Goal: Task Accomplishment & Management: Manage account settings

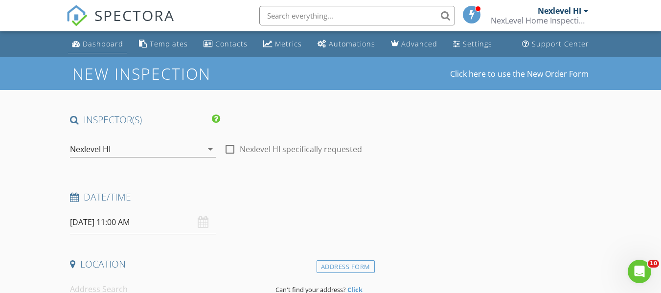
click at [96, 42] on div "Dashboard" at bounding box center [103, 43] width 41 height 9
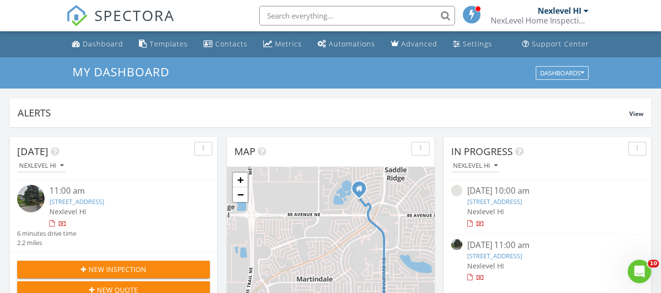
click at [123, 266] on span "New Inspection" at bounding box center [118, 269] width 58 height 10
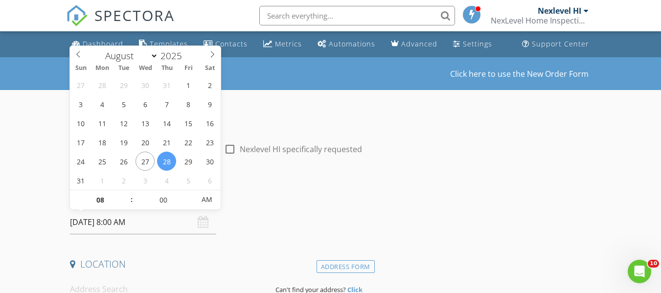
click at [155, 220] on input "08/28/2025 8:00 AM" at bounding box center [143, 222] width 146 height 24
select select "8"
click at [215, 48] on span at bounding box center [212, 53] width 17 height 14
type input "09/03/2025 8:00 AM"
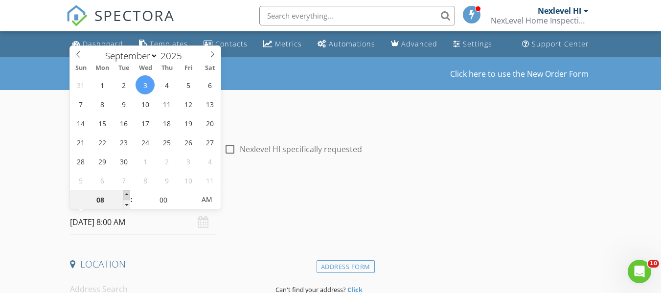
type input "09"
type input "09/03/2025 9:00 AM"
click at [127, 193] on span at bounding box center [126, 195] width 7 height 10
type input "10"
type input "09/03/2025 10:00 AM"
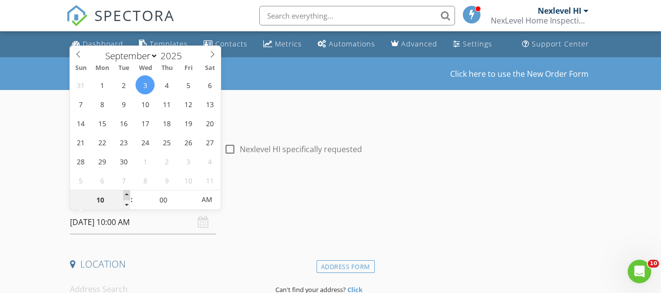
click at [127, 193] on span at bounding box center [126, 195] width 7 height 10
type input "11"
type input "09/03/2025 11:00 AM"
click at [127, 193] on span at bounding box center [126, 195] width 7 height 10
click at [314, 221] on div "Date/Time 09/03/2025 11:00 AM" at bounding box center [220, 213] width 308 height 44
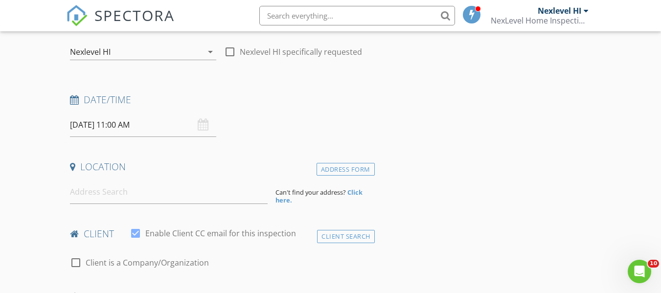
scroll to position [98, 0]
click at [133, 194] on input at bounding box center [169, 192] width 198 height 24
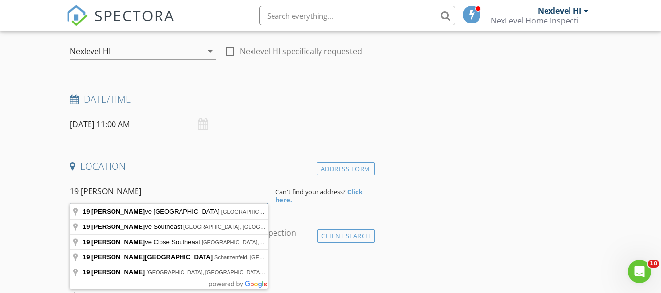
type input "19 Erin Grove"
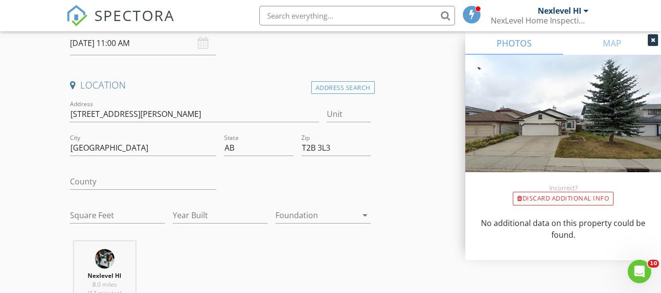
scroll to position [196, 0]
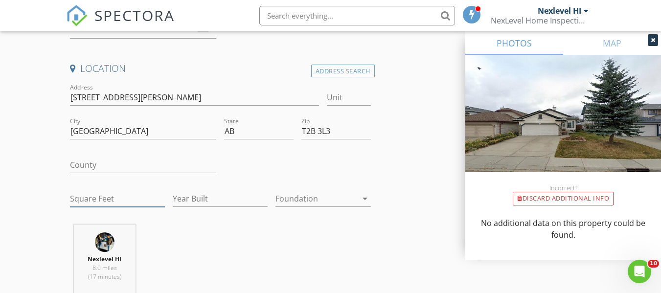
click at [103, 196] on input "Square Feet" at bounding box center [117, 199] width 95 height 16
type input "1041"
click at [228, 202] on input "Year Built" at bounding box center [220, 199] width 95 height 16
type input "1998"
click at [323, 203] on div at bounding box center [316, 199] width 81 height 16
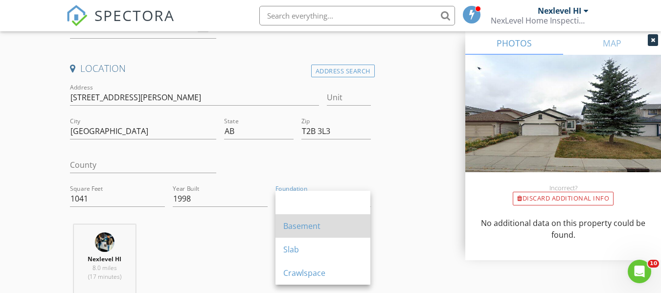
click at [320, 226] on div "Basement" at bounding box center [322, 226] width 79 height 12
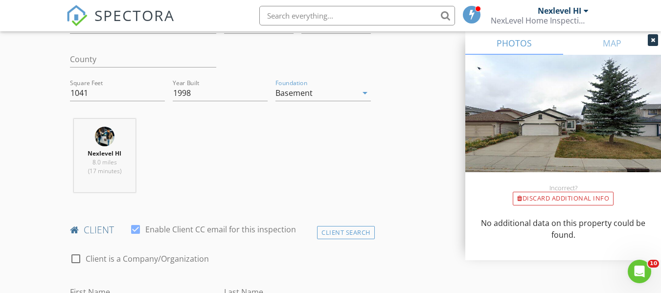
scroll to position [343, 0]
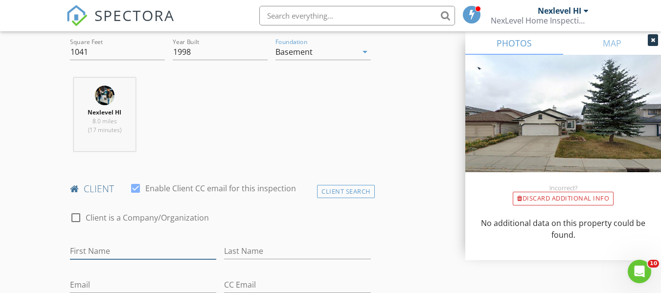
click at [162, 253] on input "First Name" at bounding box center [143, 251] width 146 height 16
type input "Hien"
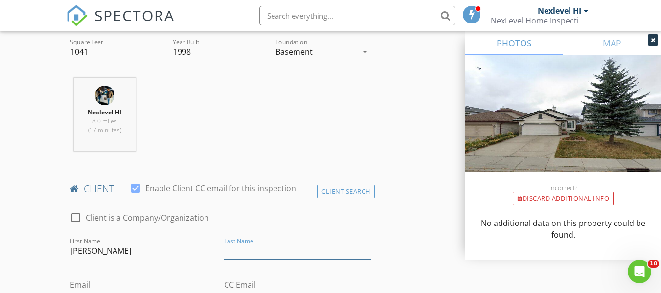
click at [245, 254] on input "Last Name" at bounding box center [297, 251] width 146 height 16
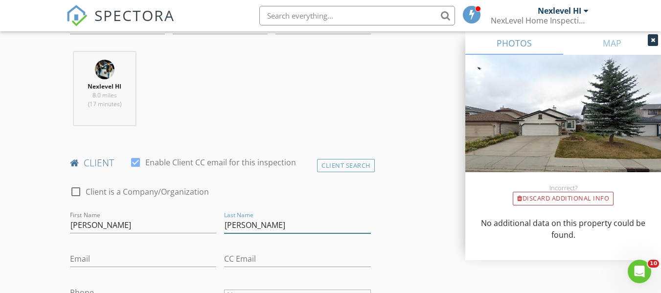
scroll to position [391, 0]
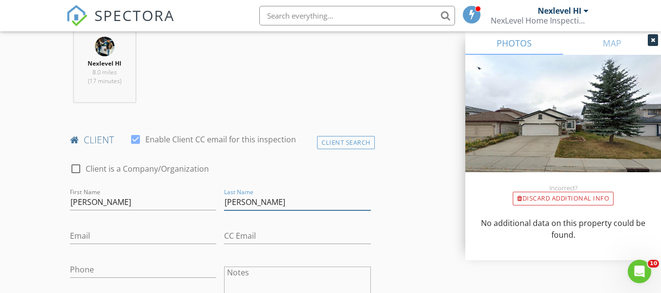
type input "Tran"
click at [105, 237] on input "Email" at bounding box center [143, 236] width 146 height 16
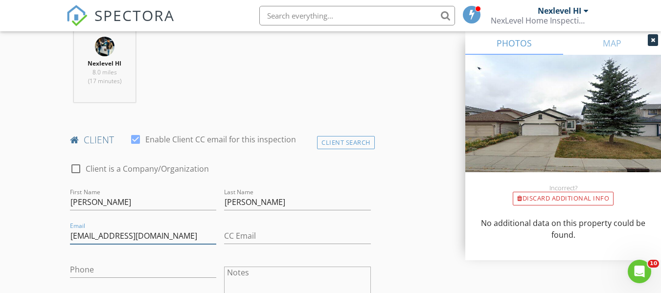
type input "hien_tuyen123@y7mail.com"
click at [99, 270] on input "Phone" at bounding box center [143, 270] width 146 height 16
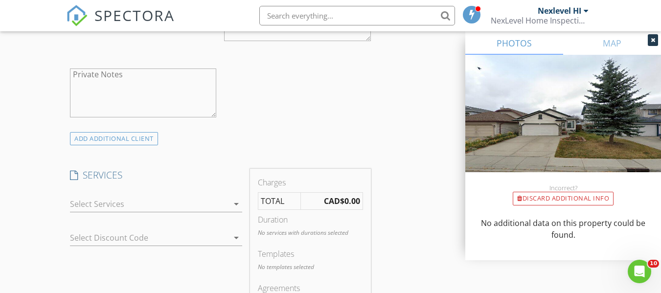
scroll to position [685, 0]
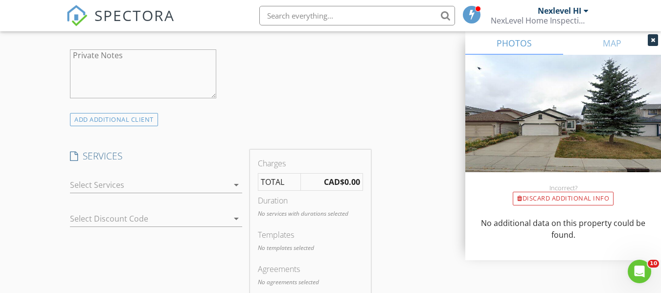
type input "306-514-8243"
click at [127, 188] on div at bounding box center [149, 185] width 159 height 16
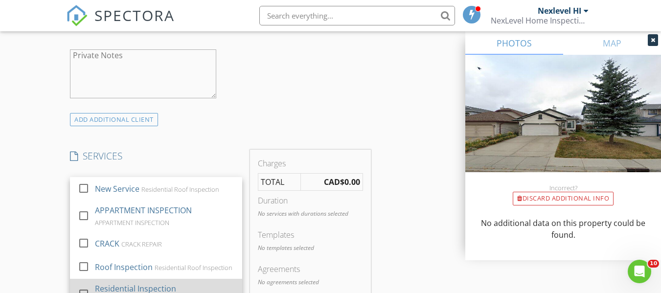
click at [136, 284] on div "Residential Inspection" at bounding box center [135, 289] width 81 height 12
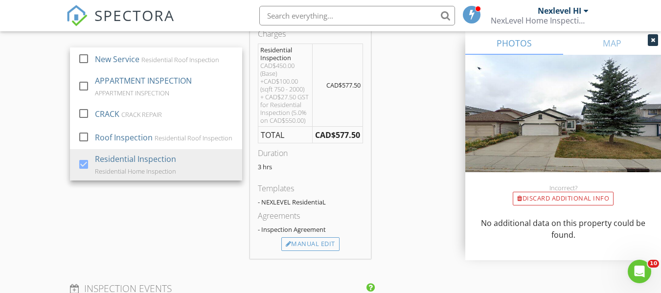
scroll to position [832, 0]
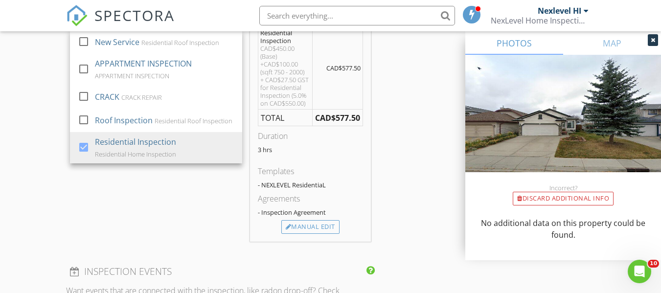
click at [126, 241] on div "SERVICES check_box_outline_blank New Service Residential Roof Inspection check_…" at bounding box center [156, 122] width 180 height 239
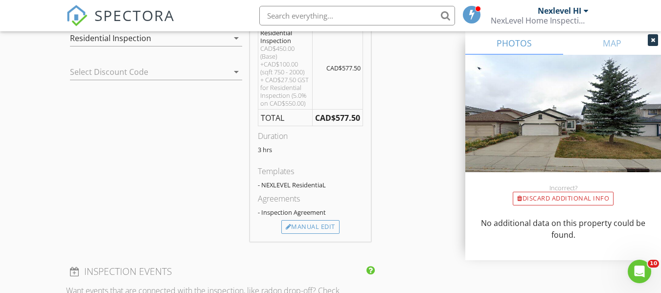
click at [110, 72] on div at bounding box center [142, 72] width 145 height 16
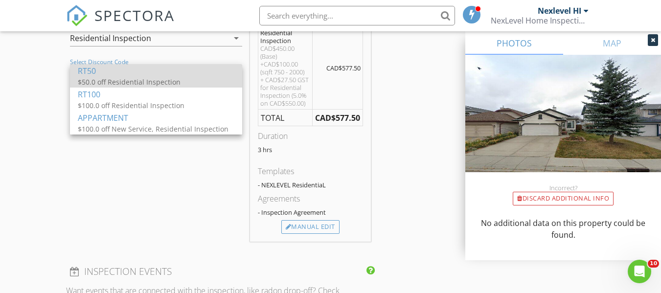
click at [115, 75] on div "RT50" at bounding box center [156, 71] width 157 height 12
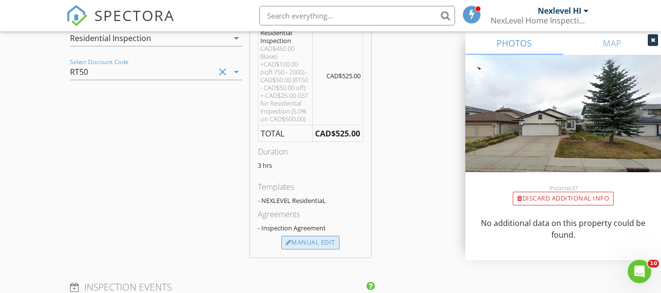
click at [306, 242] on div "Manual Edit" at bounding box center [310, 243] width 58 height 14
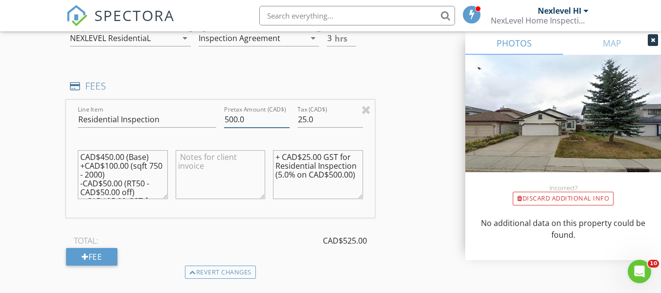
click at [228, 119] on input "500.0" at bounding box center [257, 120] width 66 height 16
type input "400.0"
click at [308, 121] on input "25.0" at bounding box center [331, 120] width 66 height 16
type input "20"
click at [105, 157] on textarea "CAD$450.00 (Base) +CAD$100.00 (sqft 750 - 2000) -CAD$50.00 (RT50 - CAD$50.00 of…" at bounding box center [123, 174] width 90 height 49
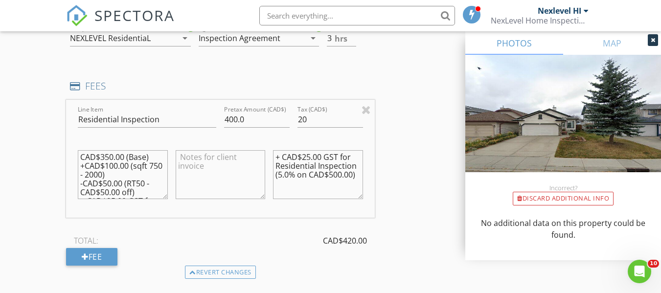
scroll to position [44, 0]
click at [122, 159] on textarea "CAD$350.00 (Base) +CAD$100.00 (sqft 750 - 2000) -CAD$50.00 (RT50 - CAD$50.00 of…" at bounding box center [123, 174] width 90 height 49
click at [104, 183] on textarea "CAD$350.00 (Base) +CAD$100.00 (sqft 750 - 2000) -CAD$50.00 (RT50 - CAD$50.00 of…" at bounding box center [123, 174] width 90 height 49
type textarea "CAD$350.00 (Base) +CAD$100.00 (sqft 750 - 2000) -CAD$50.00 (RT50 - CAD$50.00 of…"
click at [319, 159] on textarea "+ CAD$25.00 GST for Residential Inspection (5.0% on CAD$500.00)" at bounding box center [318, 174] width 90 height 49
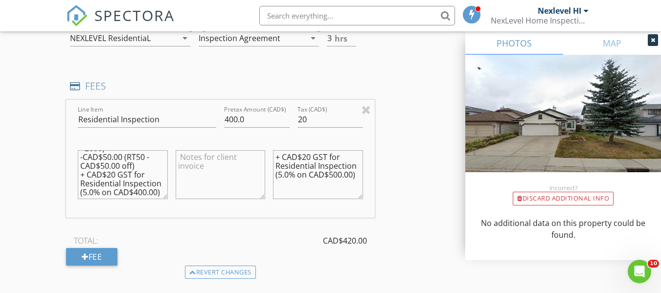
click at [333, 174] on textarea "+ CAD$20 GST for Residential Inspection (5.0% on CAD$500.00)" at bounding box center [318, 174] width 90 height 49
type textarea "+ CAD$20 GST for Residential Inspection (5.0% on CAD$400.00)"
click at [197, 164] on textarea at bounding box center [221, 174] width 90 height 49
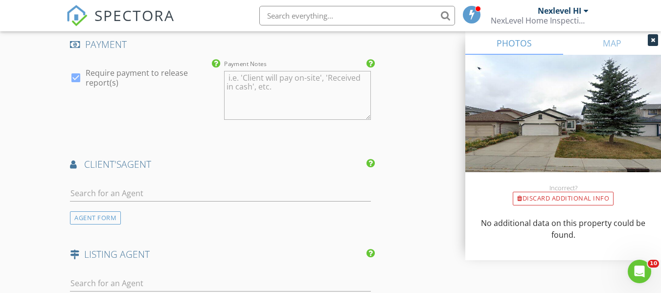
scroll to position [1174, 0]
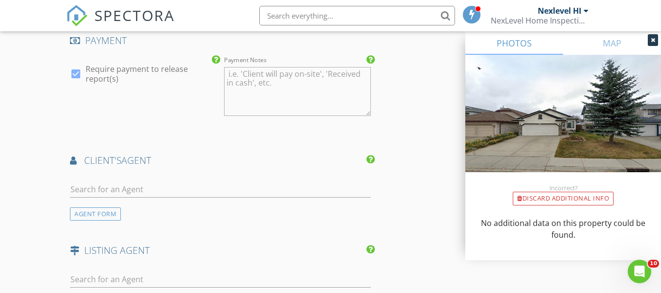
type textarea "Realtor referral discount is applied to inspection fee"
click at [145, 190] on input "text" at bounding box center [220, 190] width 300 height 16
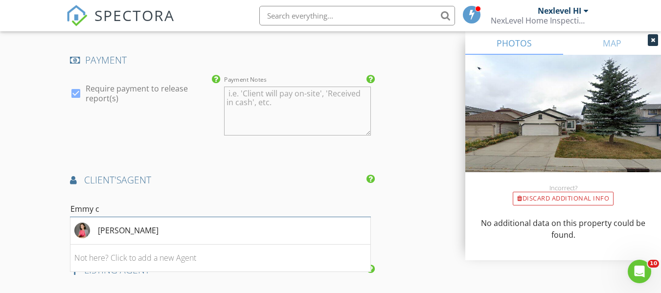
scroll to position [1125, 0]
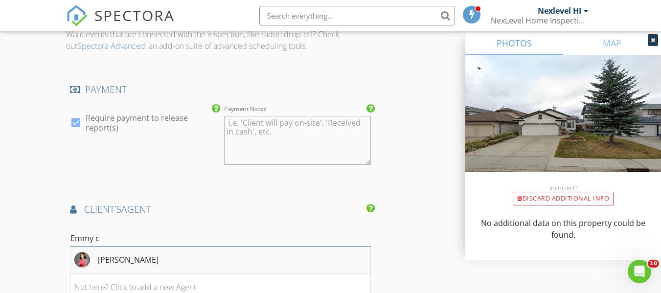
type input "Emmy c"
click at [150, 265] on li "Emmy Chu" at bounding box center [219, 260] width 299 height 27
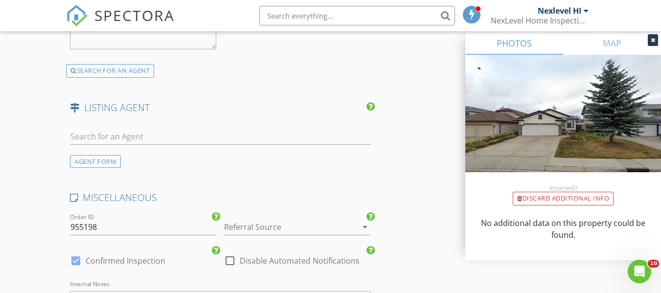
scroll to position [1566, 0]
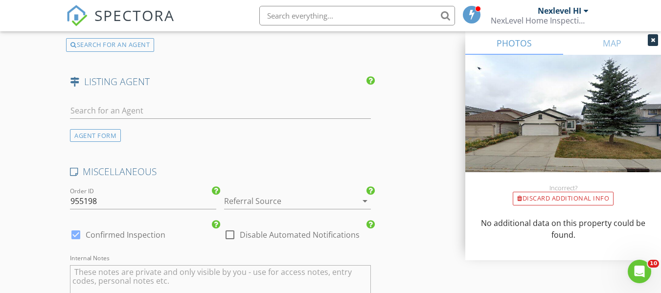
click at [286, 201] on div at bounding box center [283, 201] width 119 height 16
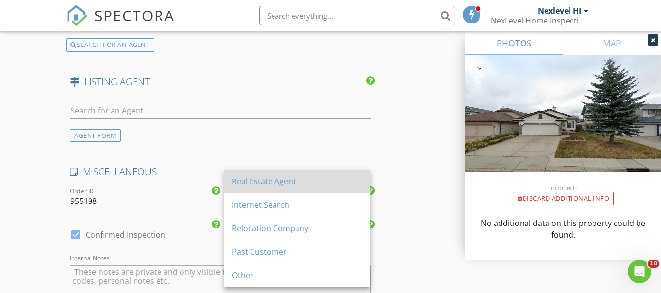
click at [278, 176] on div "Real Estate Agent" at bounding box center [297, 182] width 131 height 12
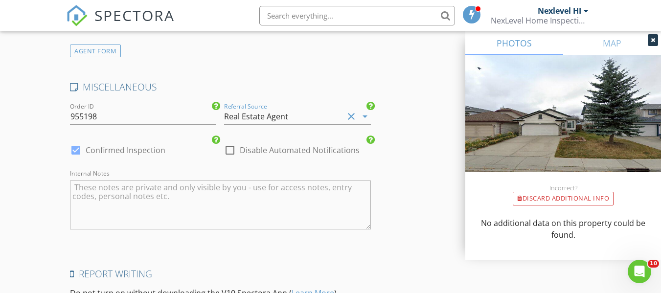
scroll to position [1713, 0]
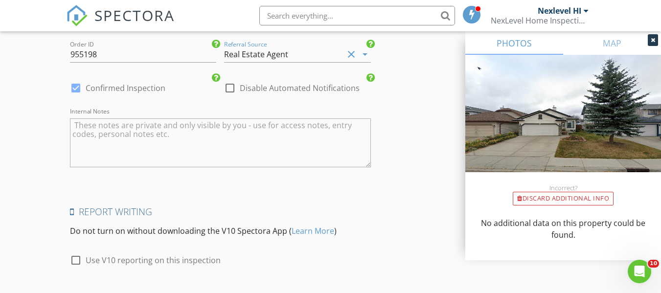
click at [74, 260] on div at bounding box center [76, 260] width 17 height 17
checkbox input "true"
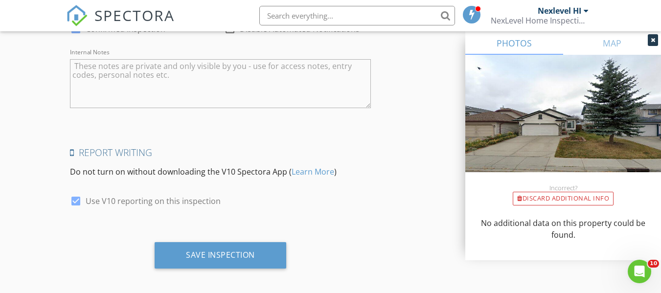
scroll to position [1778, 0]
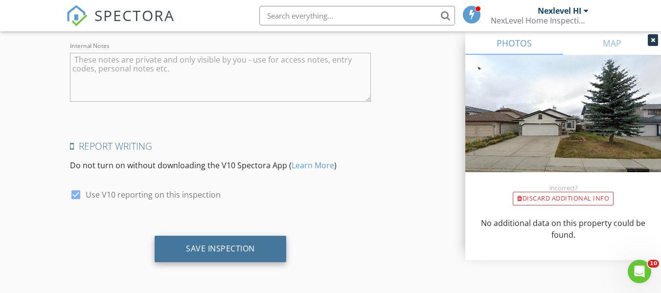
click at [192, 244] on div "Save Inspection" at bounding box center [220, 249] width 69 height 10
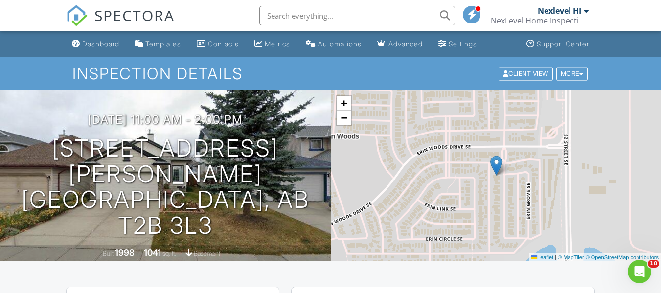
click at [101, 46] on div "Dashboard" at bounding box center [100, 44] width 37 height 8
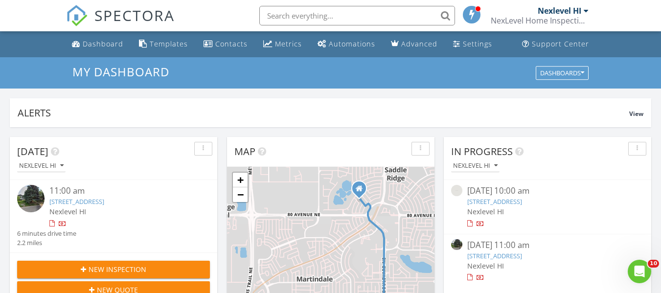
click at [150, 268] on div "New Inspection" at bounding box center [113, 269] width 177 height 10
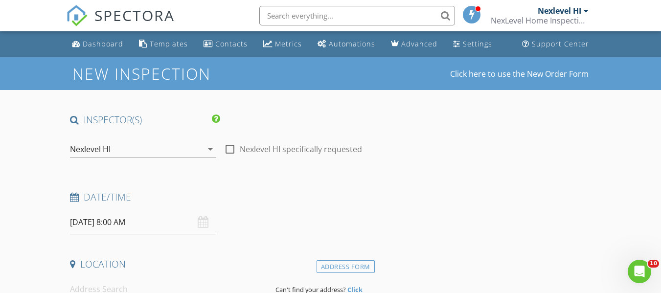
click at [148, 226] on input "08/28/2025 8:00 AM" at bounding box center [143, 222] width 146 height 24
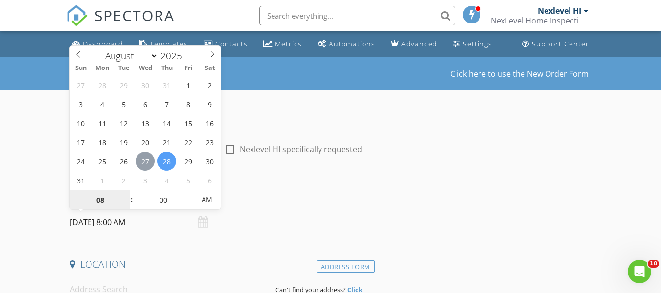
type input "08/27/2025 8:00 AM"
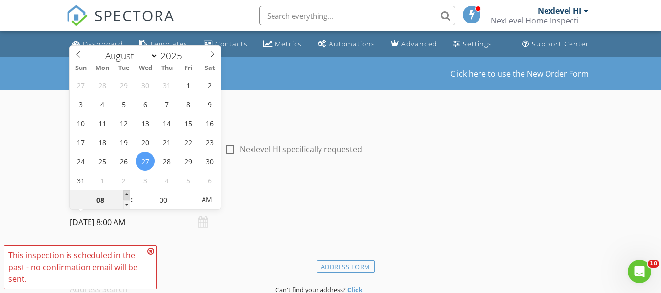
type input "09"
type input "08/27/2025 9:00 AM"
click at [127, 192] on span at bounding box center [126, 195] width 7 height 10
type input "10"
type input "08/27/2025 10:00 AM"
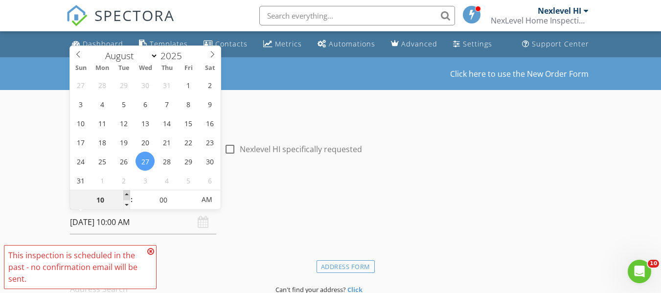
click at [127, 192] on span at bounding box center [126, 195] width 7 height 10
type input "11"
type input "08/27/2025 11:00 AM"
click at [127, 192] on span at bounding box center [126, 195] width 7 height 10
type input "12"
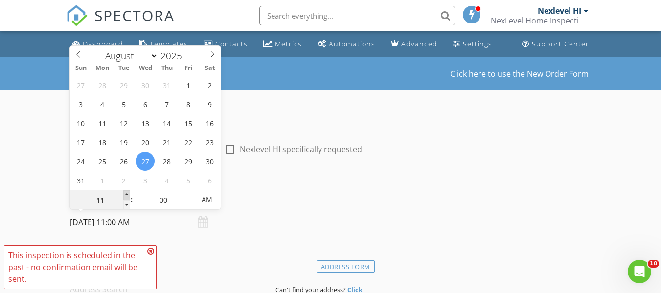
type input "08/27/2025 12:00 PM"
click at [127, 192] on span at bounding box center [126, 195] width 7 height 10
type input "01"
type input "08/27/2025 1:00 PM"
click at [127, 192] on span at bounding box center [126, 195] width 7 height 10
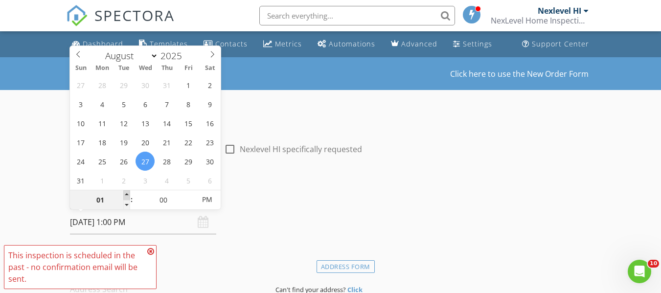
type input "02"
type input "08/27/2025 2:00 PM"
click at [127, 192] on span at bounding box center [126, 195] width 7 height 10
type input "03"
type input "08/27/2025 3:00 PM"
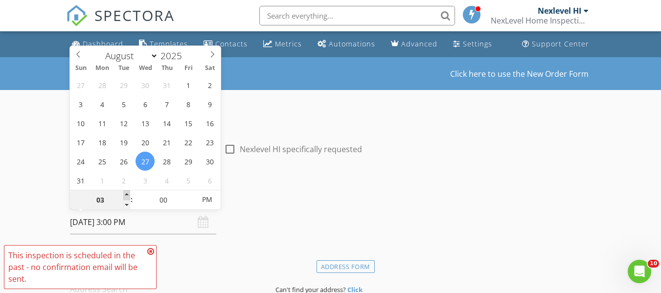
click at [127, 192] on span at bounding box center [126, 195] width 7 height 10
type input "04"
type input "08/27/2025 4:00 PM"
click at [127, 192] on span at bounding box center [126, 195] width 7 height 10
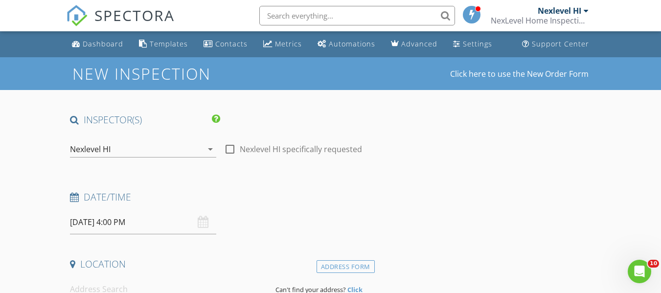
click at [295, 215] on div "Date/Time 08/27/2025 4:00 PM" at bounding box center [220, 213] width 308 height 44
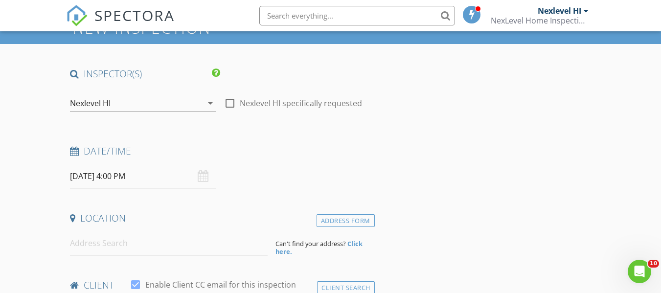
scroll to position [98, 0]
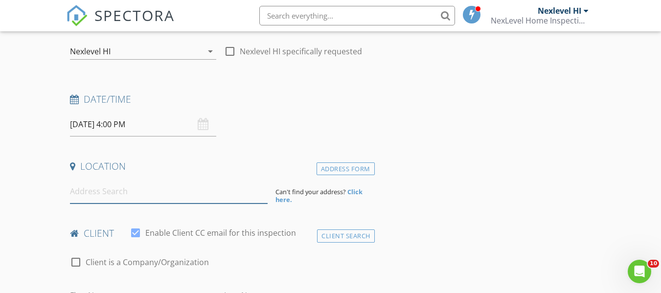
click at [140, 190] on input at bounding box center [169, 192] width 198 height 24
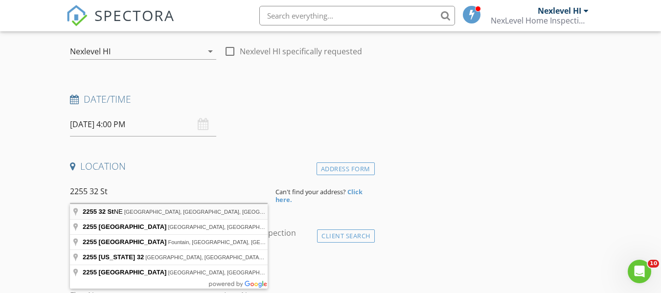
type input "2255 32 St NE, Calgary, AB, Canada"
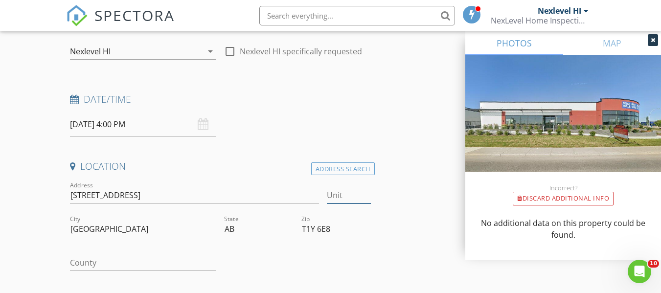
click at [338, 201] on input "Unit" at bounding box center [349, 195] width 44 height 16
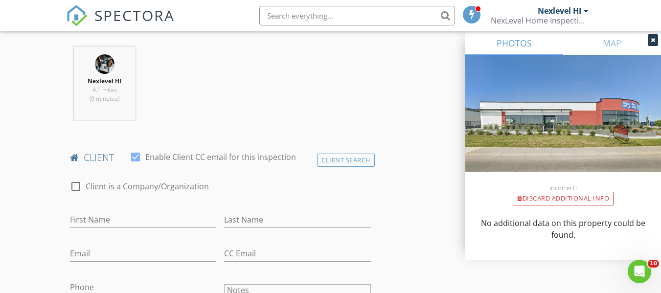
scroll to position [391, 0]
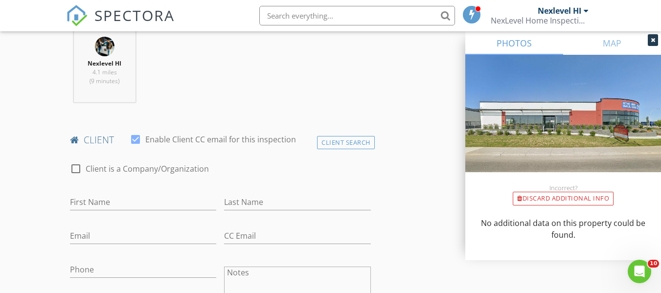
type input "5114"
click at [123, 205] on input "First Name" at bounding box center [143, 202] width 146 height 16
type input "Hejran"
click at [123, 266] on input "Phone" at bounding box center [143, 270] width 146 height 16
type input "403-333-5123"
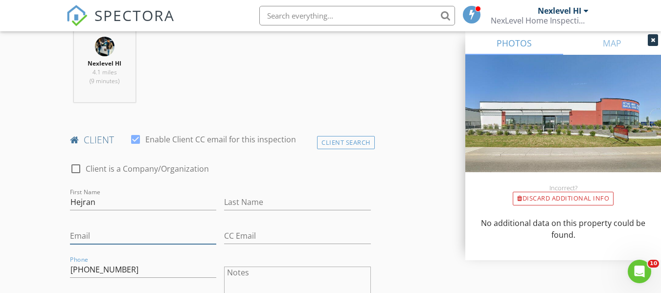
click at [107, 239] on input "Email" at bounding box center [143, 236] width 146 height 16
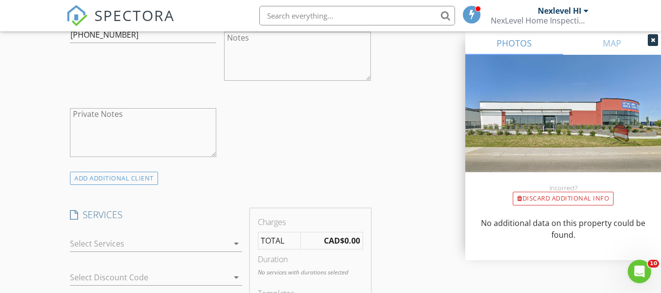
scroll to position [685, 0]
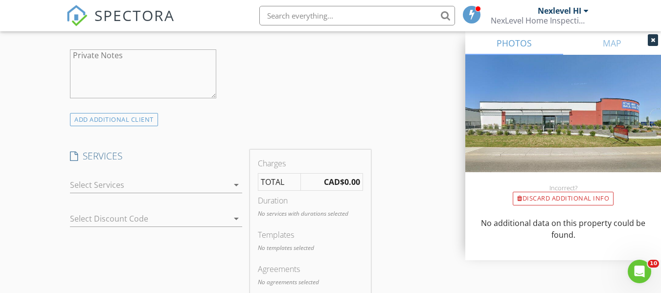
type input "drhejrano@gmail.com"
click at [216, 186] on div at bounding box center [149, 185] width 159 height 16
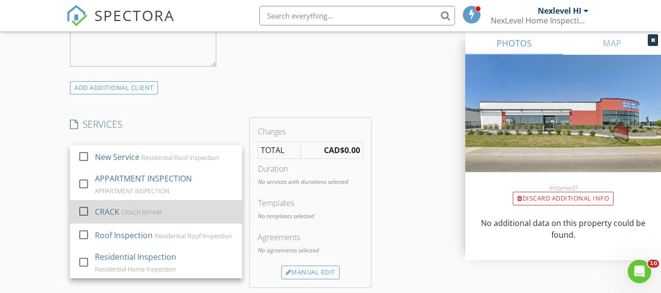
scroll to position [734, 0]
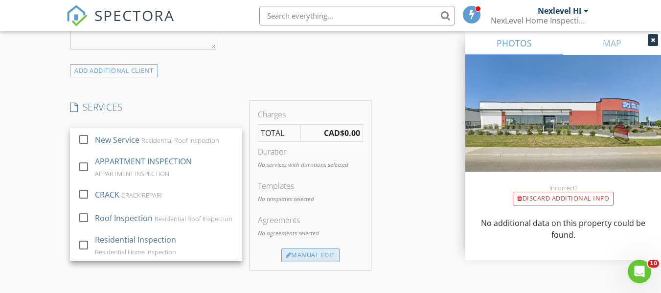
click at [298, 255] on div "Manual Edit" at bounding box center [310, 256] width 58 height 14
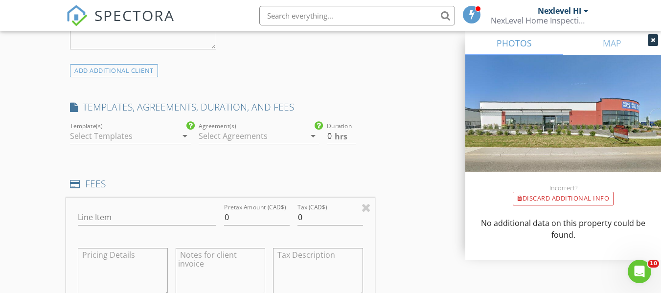
click at [120, 138] on div at bounding box center [123, 136] width 107 height 16
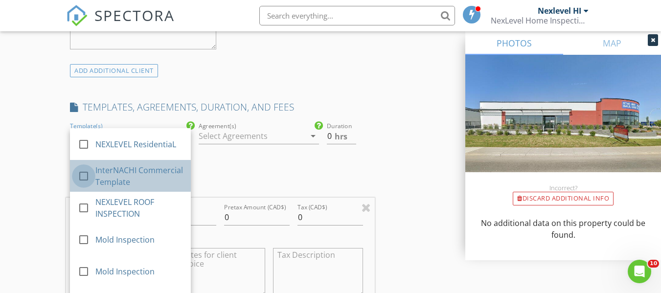
click at [83, 175] on div at bounding box center [83, 176] width 17 height 17
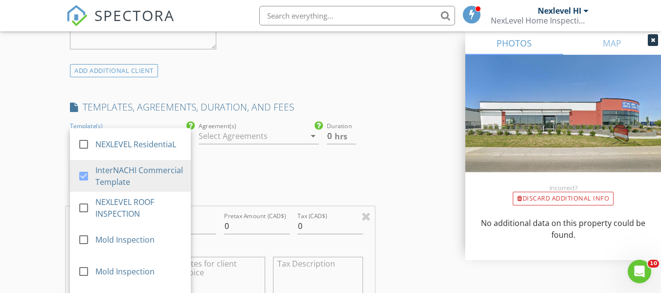
click at [282, 168] on div "INSPECTOR(S) check_box Nexlevel HI PRIMARY Nexlevel HI arrow_drop_down check_bo…" at bounding box center [220, 211] width 308 height 1663
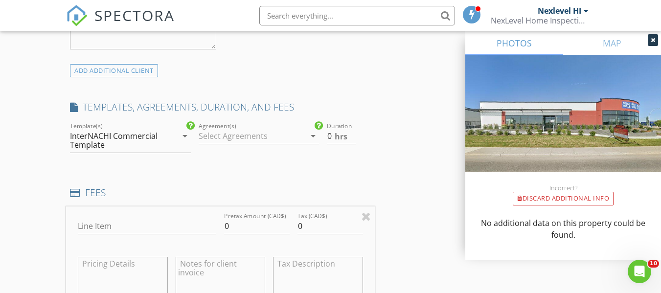
click at [255, 136] on div at bounding box center [252, 136] width 107 height 16
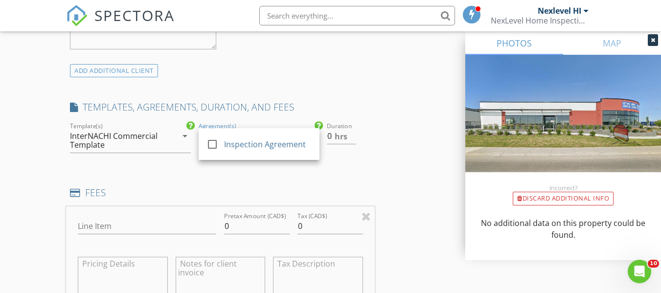
click at [329, 174] on div "INSPECTOR(S) check_box Nexlevel HI PRIMARY Nexlevel HI arrow_drop_down check_bo…" at bounding box center [220, 211] width 308 height 1663
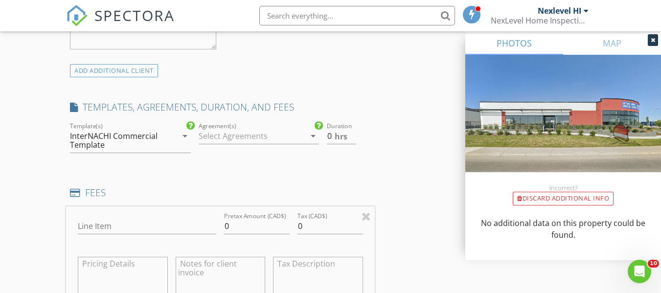
click at [264, 138] on div at bounding box center [252, 136] width 107 height 16
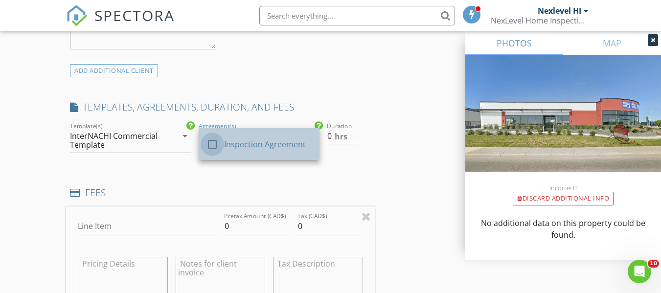
click at [209, 144] on div at bounding box center [212, 144] width 17 height 17
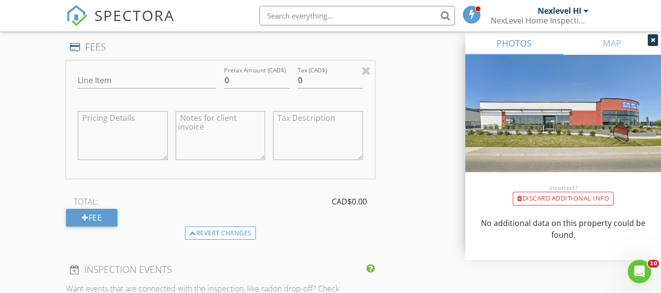
scroll to position [881, 0]
click at [153, 78] on input "Line Item" at bounding box center [147, 79] width 138 height 16
type input "N"
type input "Commercial Inspection"
click at [234, 76] on input "0" at bounding box center [257, 79] width 66 height 16
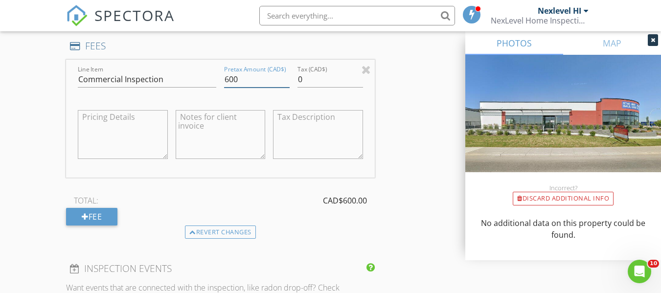
type input "600"
click at [305, 73] on input "0" at bounding box center [331, 79] width 66 height 16
type input "030"
click at [280, 115] on textarea at bounding box center [318, 134] width 90 height 49
click at [208, 115] on textarea at bounding box center [221, 134] width 90 height 49
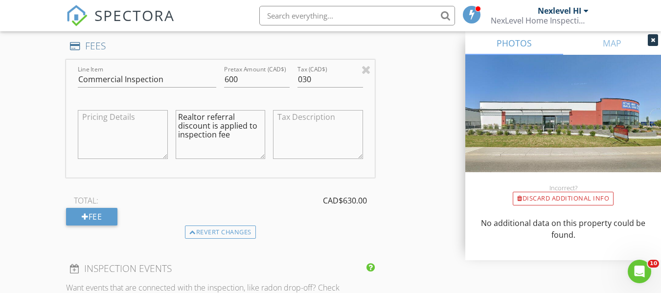
type textarea "Realtor referral discount is applied to inspection fee"
click at [307, 122] on textarea at bounding box center [318, 134] width 90 height 49
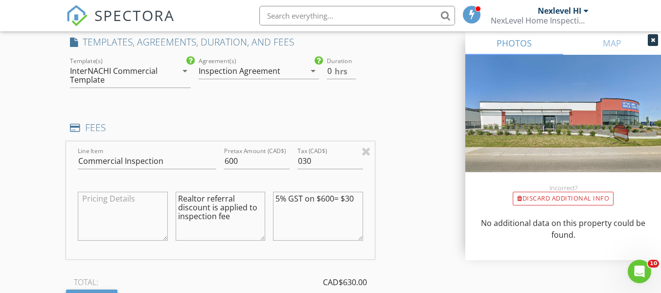
scroll to position [783, 0]
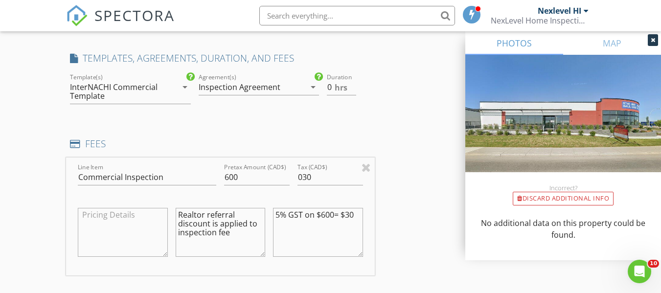
type textarea "5% GST on $600= $30"
click at [334, 87] on input "0" at bounding box center [341, 87] width 29 height 16
click at [354, 85] on input "0.5" at bounding box center [341, 87] width 29 height 16
click at [354, 85] on input "1" at bounding box center [341, 87] width 29 height 16
click at [354, 85] on input "1.5" at bounding box center [341, 87] width 29 height 16
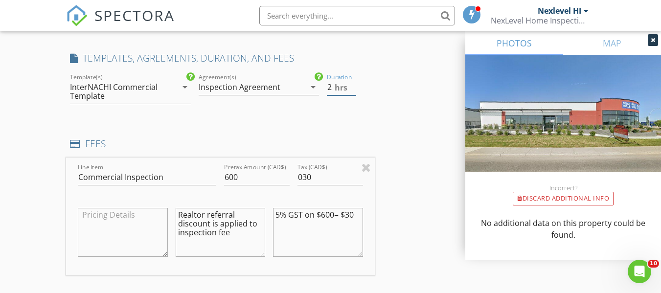
click at [354, 85] on input "2" at bounding box center [341, 87] width 29 height 16
click at [352, 84] on input "2.5" at bounding box center [341, 87] width 29 height 16
type input "3"
click at [352, 84] on input "3" at bounding box center [341, 87] width 29 height 16
click at [374, 121] on div "INSPECTOR(S) check_box Nexlevel HI PRIMARY Nexlevel HI arrow_drop_down check_bo…" at bounding box center [220, 162] width 308 height 1663
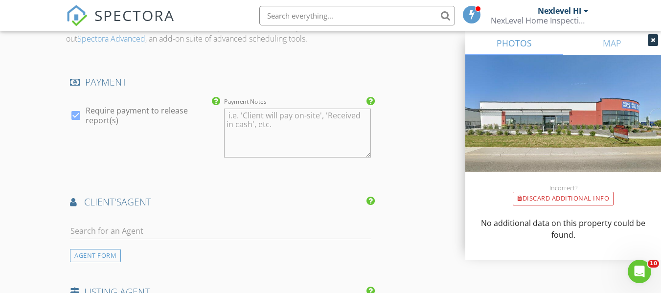
scroll to position [1174, 0]
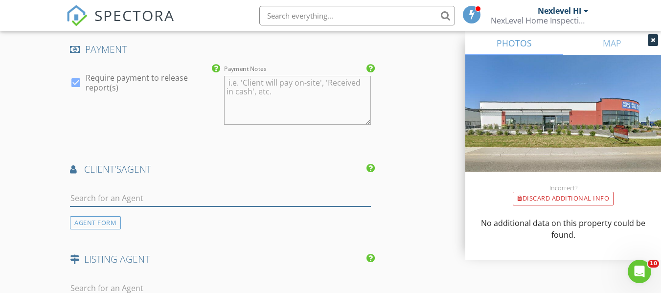
click at [251, 193] on input "text" at bounding box center [220, 198] width 300 height 16
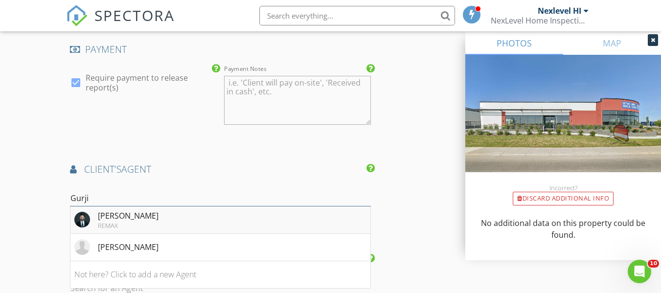
type input "Gurji"
click at [96, 224] on div "Gurjit Birring REMAX" at bounding box center [116, 220] width 84 height 20
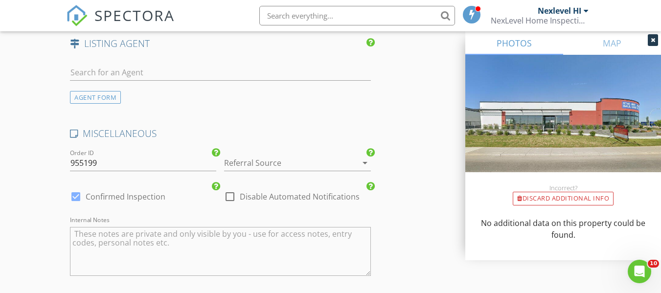
scroll to position [1615, 0]
click at [288, 165] on div at bounding box center [283, 161] width 119 height 16
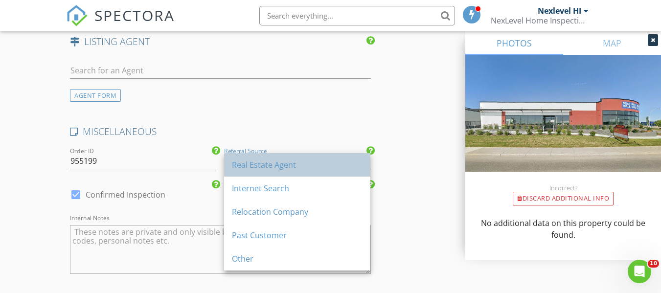
click at [284, 169] on div "Real Estate Agent" at bounding box center [297, 165] width 131 height 12
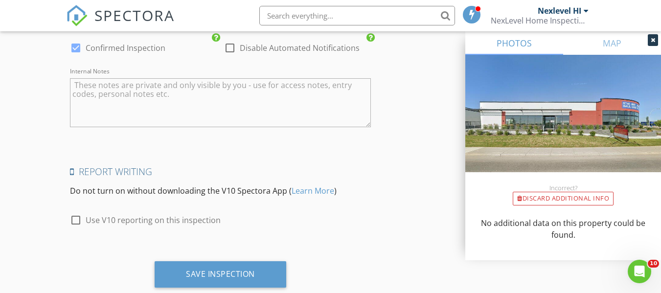
scroll to position [1787, 0]
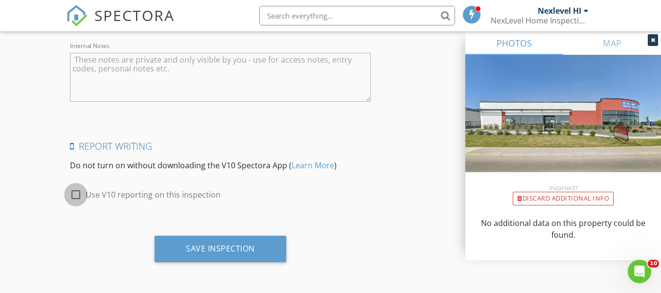
click at [77, 192] on div at bounding box center [76, 194] width 17 height 17
checkbox input "true"
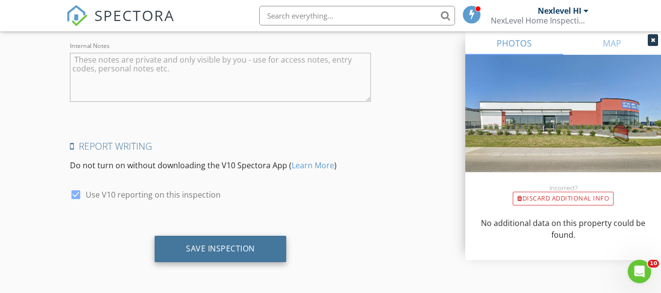
click at [201, 246] on div "Save Inspection" at bounding box center [220, 249] width 69 height 10
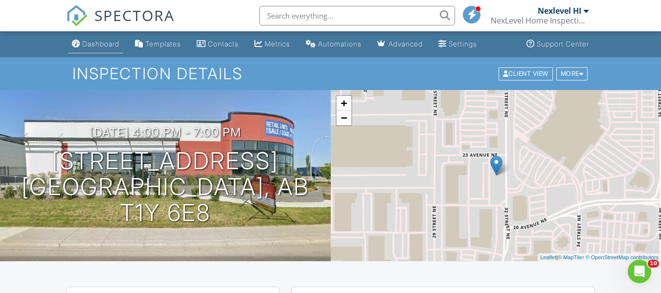
click at [94, 41] on div "Dashboard" at bounding box center [100, 44] width 37 height 8
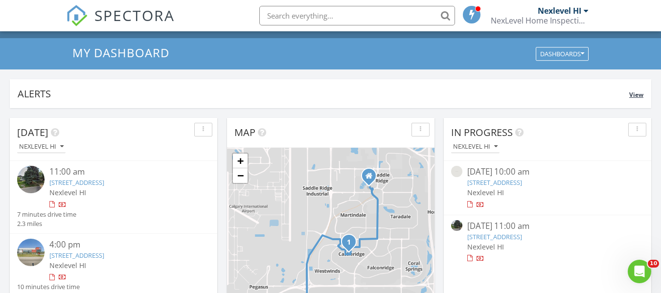
scroll to position [98, 0]
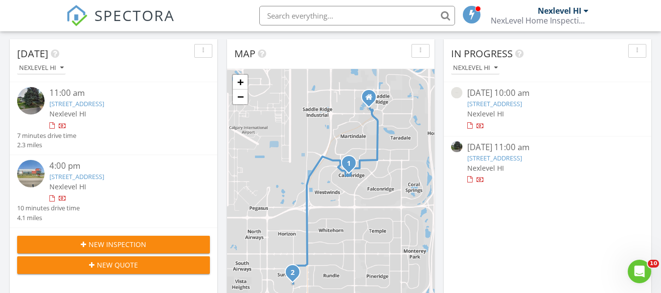
click at [134, 239] on span "New Inspection" at bounding box center [118, 244] width 58 height 10
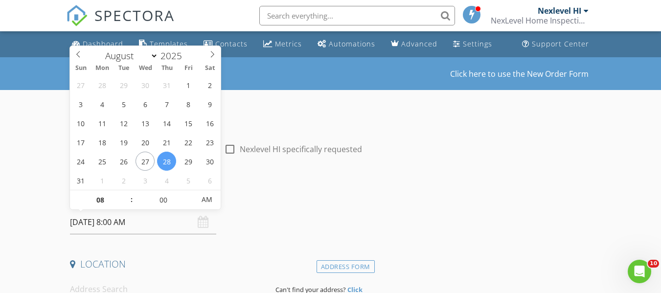
click at [131, 229] on input "[DATE] 8:00 AM" at bounding box center [143, 222] width 146 height 24
type input "09"
type input "[DATE] 9:00 AM"
click at [124, 194] on span at bounding box center [126, 195] width 7 height 10
type input "10"
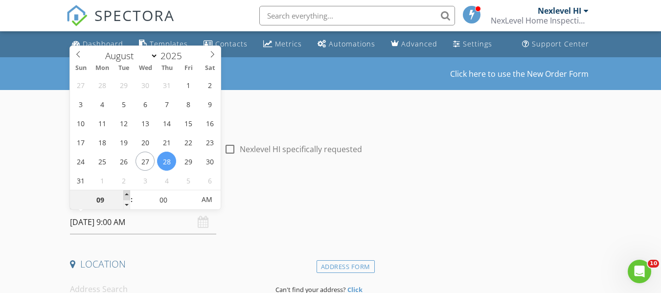
type input "[DATE] 10:00 AM"
click at [124, 194] on span at bounding box center [126, 195] width 7 height 10
type input "11"
type input "08/28/2025 11:00 AM"
click at [124, 194] on span at bounding box center [126, 195] width 7 height 10
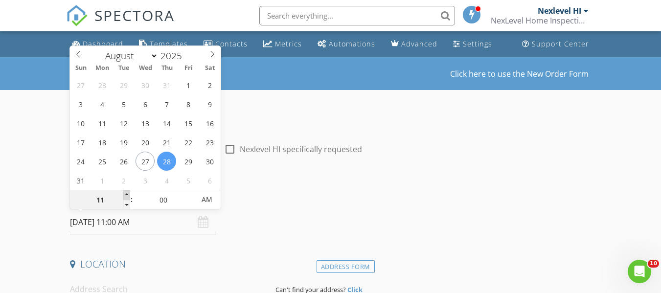
type input "12"
type input "08/28/2025 12:00 PM"
click at [124, 194] on span at bounding box center [126, 195] width 7 height 10
type input "01"
type input "08/28/2025 1:00 PM"
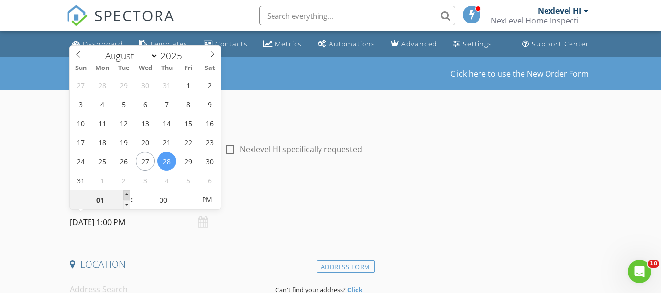
click at [124, 194] on span at bounding box center [126, 195] width 7 height 10
type input "02"
type input "08/28/2025 2:00 PM"
click at [124, 194] on span at bounding box center [126, 195] width 7 height 10
type input "03"
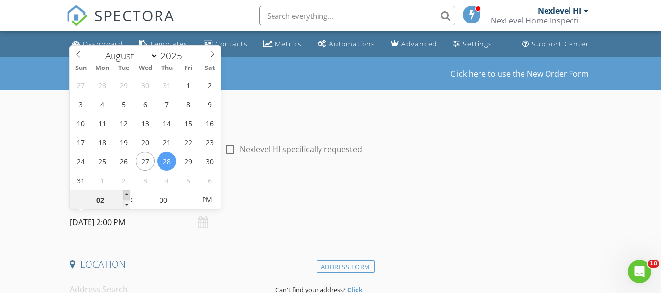
type input "08/28/2025 3:00 PM"
click at [124, 194] on span at bounding box center [126, 195] width 7 height 10
type input "04"
type input "08/28/2025 4:00 PM"
click at [124, 194] on span at bounding box center [126, 195] width 7 height 10
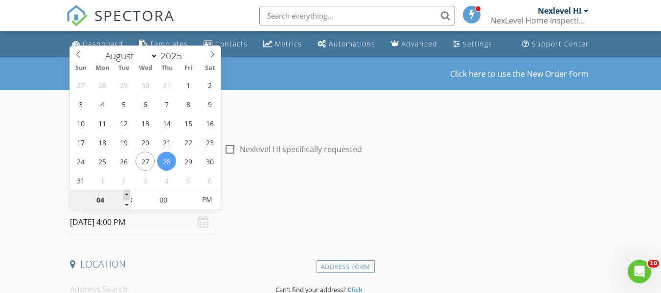
type input "05"
type input "08/28/2025 5:00 PM"
click at [124, 194] on span at bounding box center [126, 195] width 7 height 10
type input "06"
type input "08/28/2025 6:00 PM"
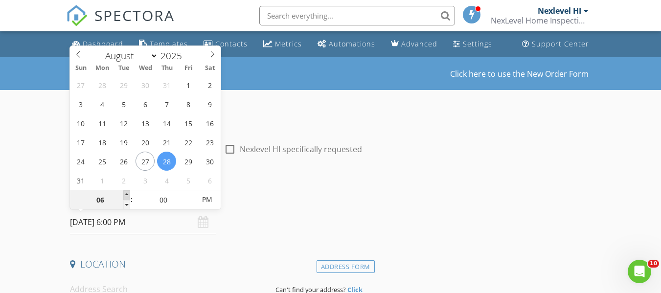
click at [124, 194] on span at bounding box center [126, 195] width 7 height 10
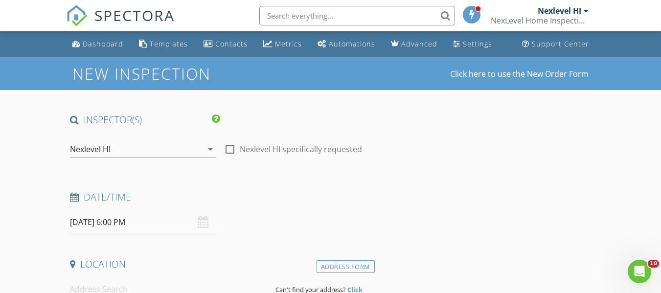
click at [276, 191] on h4 "Date/Time" at bounding box center [220, 197] width 300 height 13
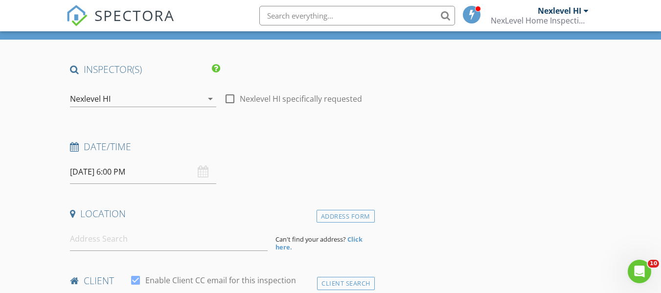
scroll to position [98, 0]
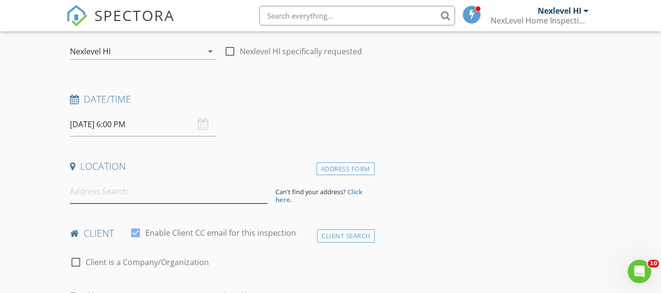
click at [209, 195] on input at bounding box center [169, 192] width 198 height 24
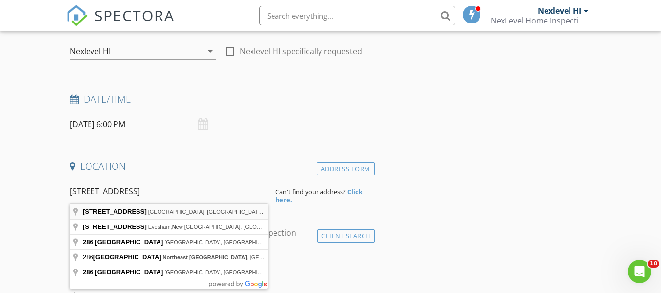
type input "286 Saddlebrook Point NE, Calgary, AB, Canada"
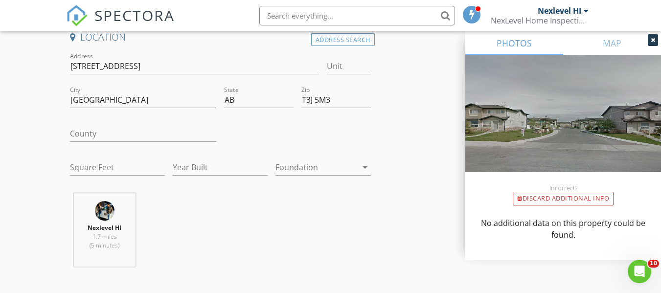
scroll to position [245, 0]
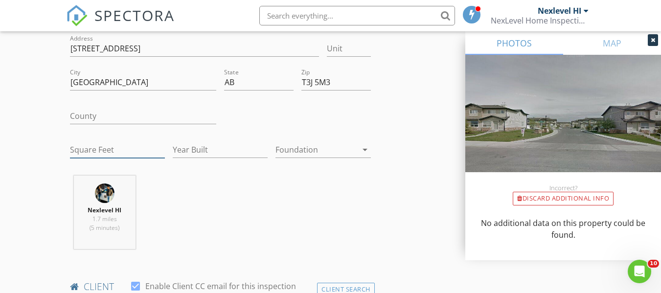
click at [116, 148] on input "Square Feet" at bounding box center [117, 150] width 95 height 16
type input "992"
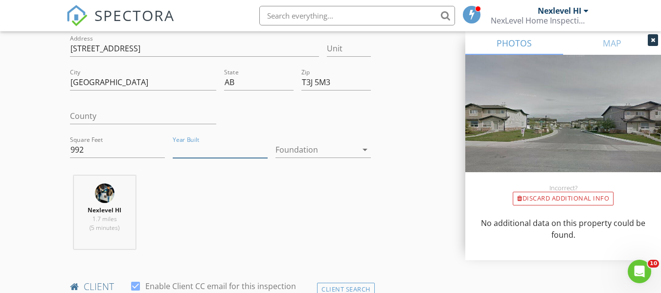
click at [204, 153] on input "Year Built" at bounding box center [220, 150] width 95 height 16
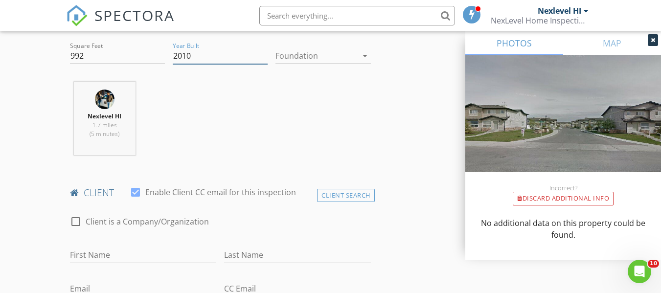
scroll to position [343, 0]
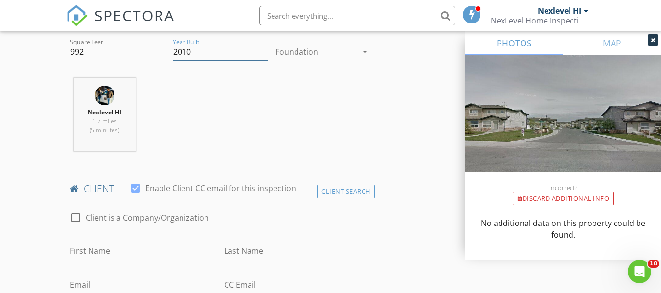
type input "2010"
click at [105, 252] on input "First Name" at bounding box center [143, 251] width 146 height 16
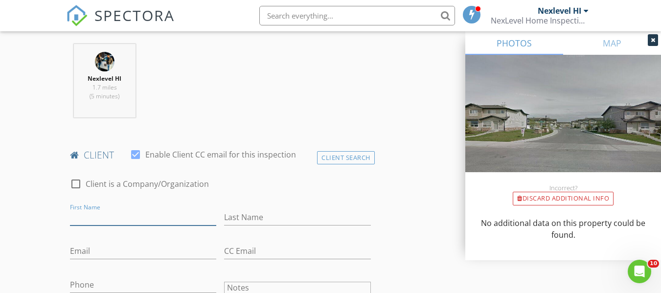
scroll to position [391, 0]
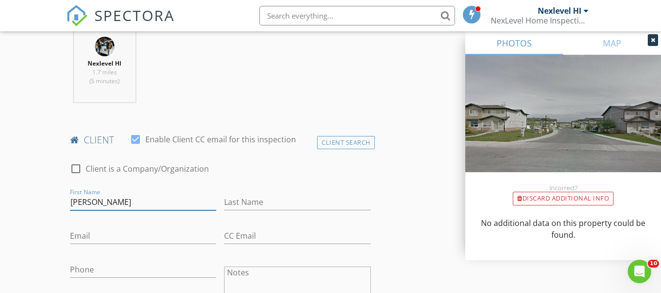
type input "Gagandeep"
click at [234, 206] on input "Last Name" at bounding box center [297, 202] width 146 height 16
type input "Bhatia"
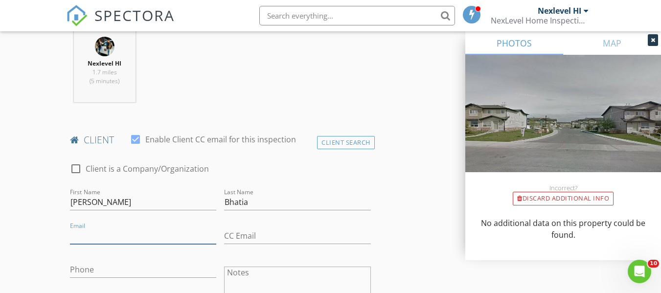
click at [99, 238] on input "Email" at bounding box center [143, 236] width 146 height 16
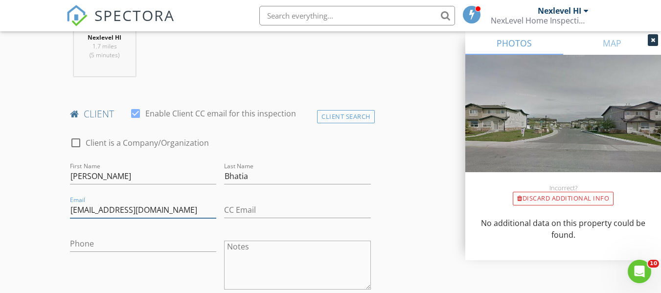
scroll to position [440, 0]
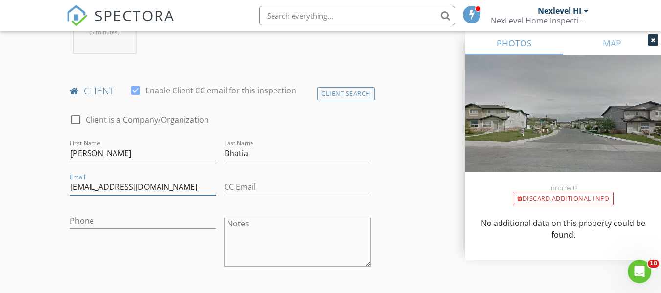
type input "g.singh9229@gmail.com"
click at [83, 218] on input "Phone" at bounding box center [143, 221] width 146 height 16
type input "1"
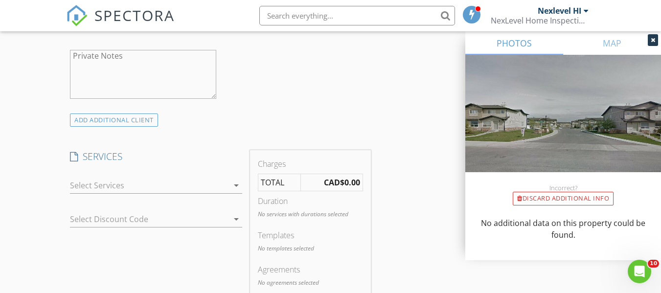
scroll to position [685, 0]
type input "437-929-1607"
click at [209, 187] on div at bounding box center [149, 185] width 159 height 16
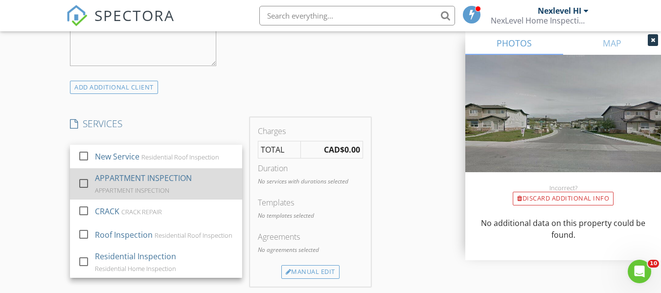
scroll to position [734, 0]
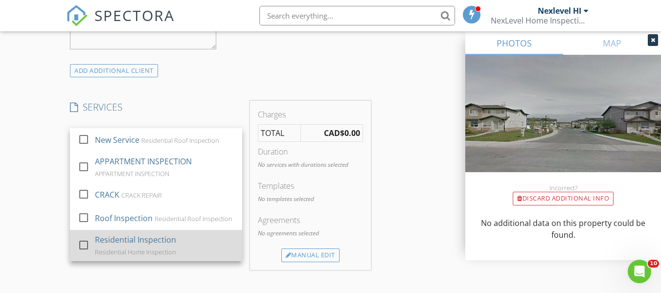
click at [135, 246] on div "Residential Inspection Residential Home Inspection" at bounding box center [164, 245] width 139 height 31
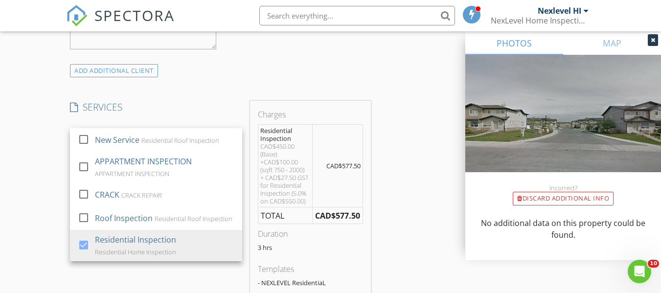
click at [186, 274] on div "SERVICES check_box_outline_blank New Service Residential Roof Inspection check_…" at bounding box center [156, 220] width 180 height 239
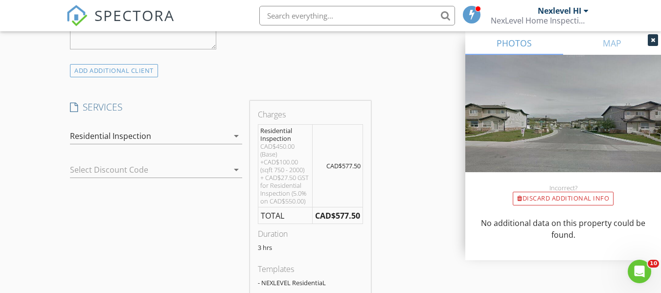
click at [168, 167] on div at bounding box center [142, 170] width 145 height 16
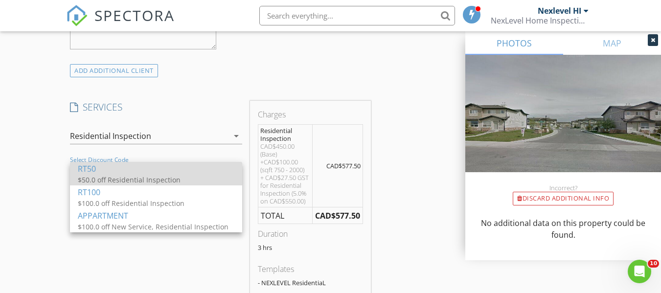
click at [164, 181] on div "$50.0 off Residential Inspection" at bounding box center [156, 180] width 157 height 10
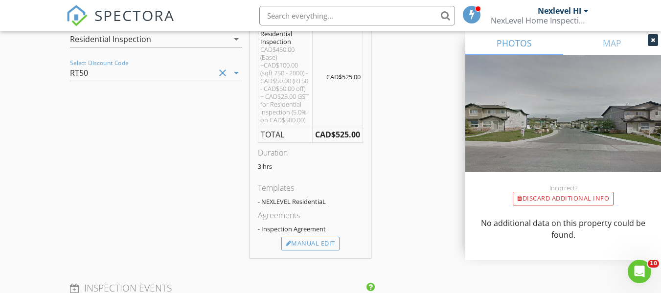
scroll to position [832, 0]
click at [308, 241] on div "Manual Edit" at bounding box center [310, 243] width 58 height 14
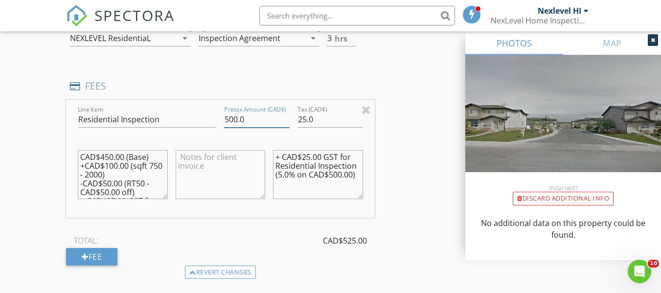
click at [231, 117] on input "500.0" at bounding box center [257, 120] width 66 height 16
type input "400.0"
click at [309, 120] on input "25.0" at bounding box center [331, 120] width 66 height 16
type input "20"
click at [317, 161] on textarea "+ CAD$25.00 GST for Residential Inspection (5.0% on CAD$500.00)" at bounding box center [318, 174] width 90 height 49
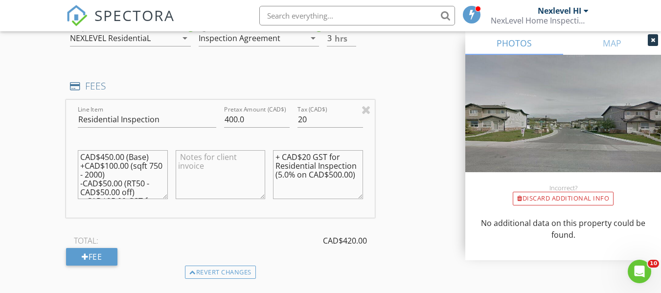
click at [333, 174] on textarea "+ CAD$20 GST for Residential Inspection (5.0% on CAD$500.00)" at bounding box center [318, 174] width 90 height 49
type textarea "+ CAD$20 GST for Residential Inspection (5.0% on CAD$400.00)"
click at [104, 157] on textarea "CAD$450.00 (Base) +CAD$100.00 (sqft 750 - 2000) -CAD$50.00 (RT50 - CAD$50.00 of…" at bounding box center [123, 174] width 90 height 49
click at [124, 161] on textarea "CAD$350.00 (Base) +CAD$100.00 (sqft 750 - 2000) -CAD$50.00 (RT50 - CAD$50.00 of…" at bounding box center [123, 174] width 90 height 49
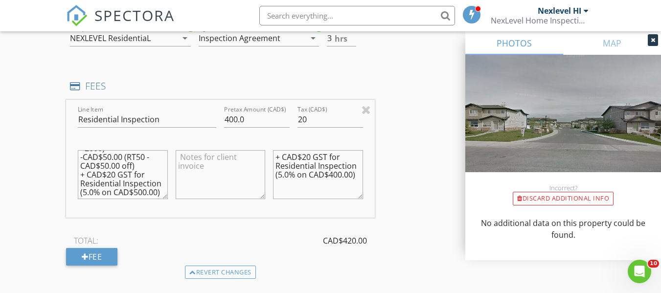
click at [105, 184] on textarea "CAD$350.00 (Base) +CAD$100.00 (sqft 750 - 2000) -CAD$50.00 (RT50 - CAD$50.00 of…" at bounding box center [123, 174] width 90 height 49
type textarea "CAD$350.00 (Base) +CAD$100.00 (sqft 750 - 2000) -CAD$50.00 (RT50 - CAD$50.00 of…"
click at [193, 160] on textarea at bounding box center [221, 174] width 90 height 49
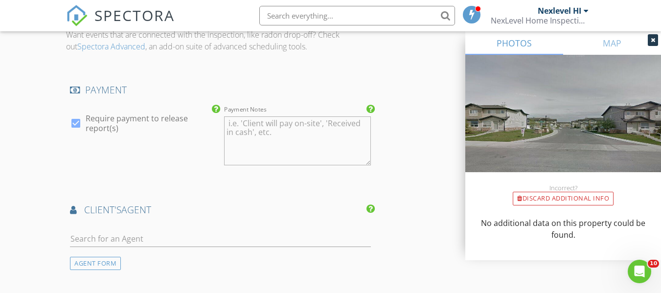
scroll to position [1125, 0]
type textarea "Realtor referral discount is applied to inspection fee"
click at [129, 230] on input "text" at bounding box center [220, 238] width 300 height 16
type input "[PERSON_NAME]"
click at [96, 262] on div "Peter Jagpal AMG Reality" at bounding box center [116, 260] width 84 height 20
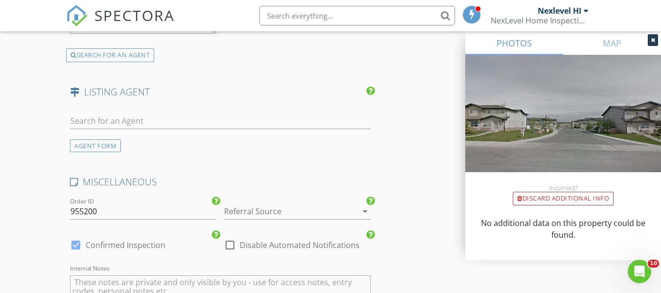
scroll to position [1566, 0]
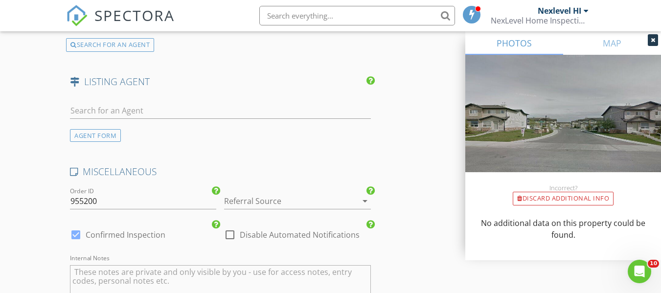
click at [263, 197] on div at bounding box center [283, 201] width 119 height 16
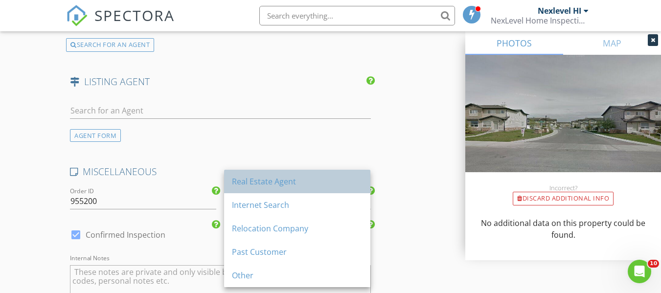
click at [268, 184] on div "Real Estate Agent" at bounding box center [297, 182] width 131 height 12
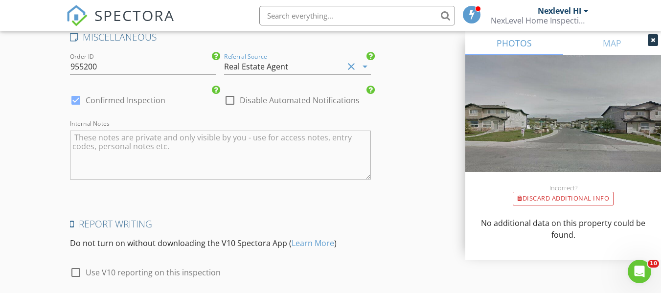
scroll to position [1762, 0]
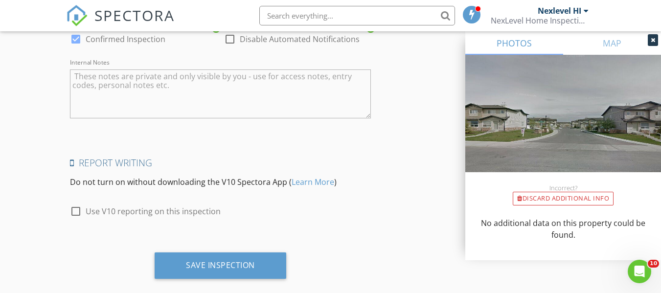
click at [76, 210] on div at bounding box center [76, 211] width 17 height 17
checkbox input "true"
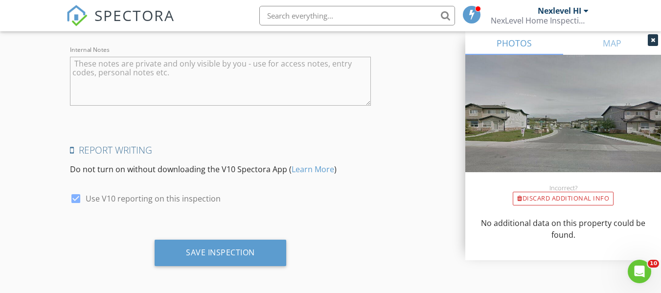
scroll to position [1778, 0]
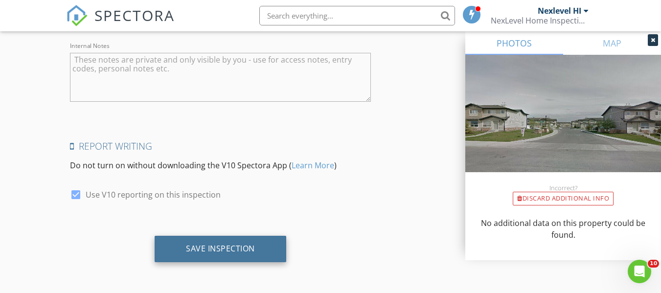
click at [214, 253] on div "Save Inspection" at bounding box center [220, 249] width 69 height 10
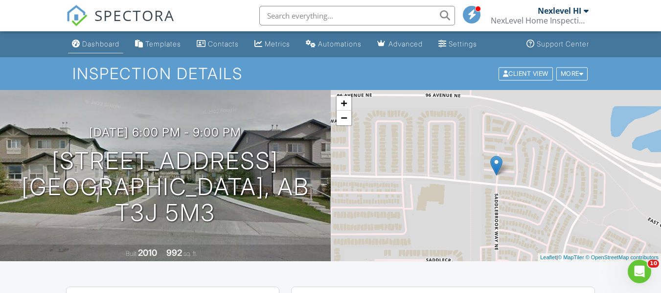
click at [101, 37] on link "Dashboard" at bounding box center [95, 44] width 55 height 18
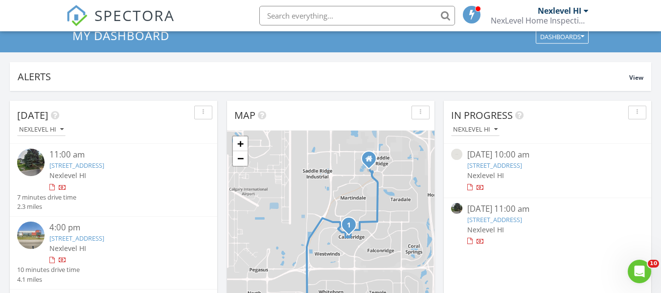
scroll to position [147, 0]
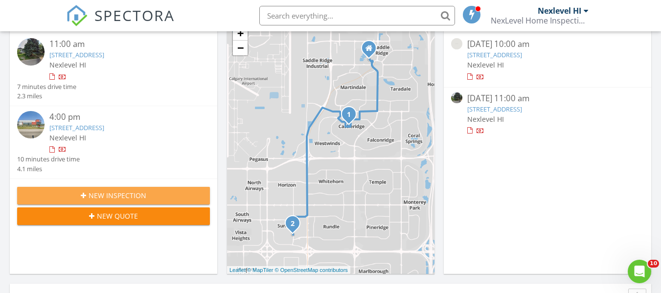
click at [128, 195] on span "New Inspection" at bounding box center [118, 195] width 58 height 10
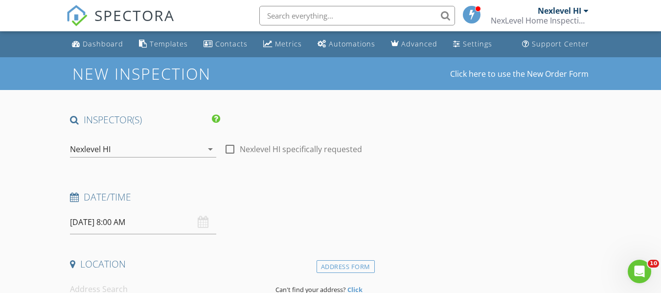
click at [147, 230] on input "[DATE] 8:00 AM" at bounding box center [143, 222] width 146 height 24
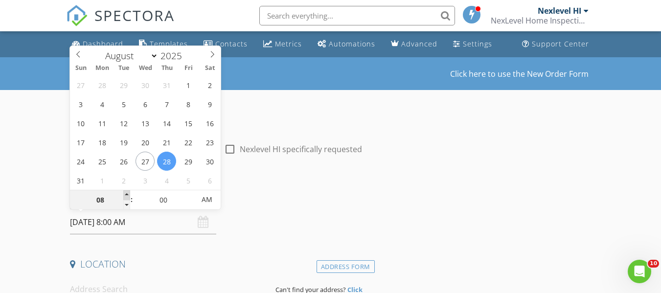
type input "09"
type input "[DATE] 9:00 AM"
click at [127, 194] on span at bounding box center [126, 195] width 7 height 10
type input "10"
type input "[DATE] 10:00 AM"
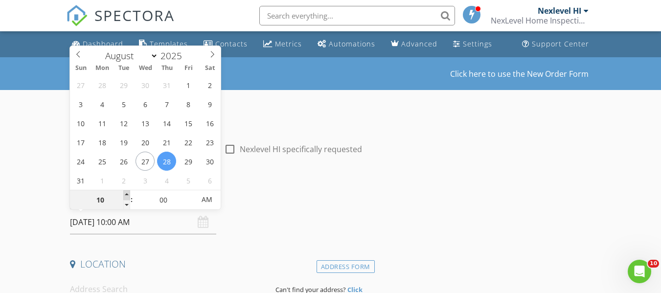
click at [127, 194] on span at bounding box center [126, 195] width 7 height 10
type input "11"
type input "[DATE] 11:00 AM"
click at [127, 194] on span at bounding box center [126, 195] width 7 height 10
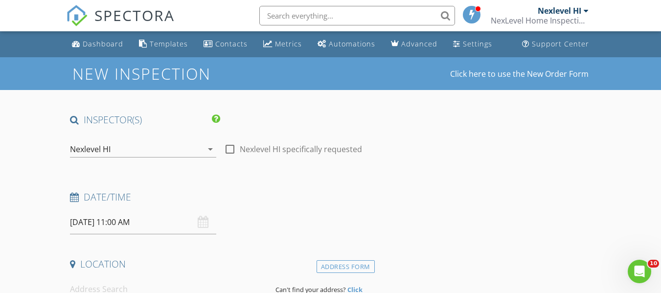
click at [247, 193] on h4 "Date/Time" at bounding box center [220, 197] width 300 height 13
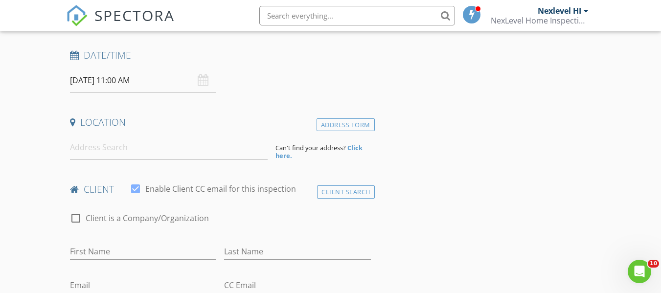
scroll to position [147, 0]
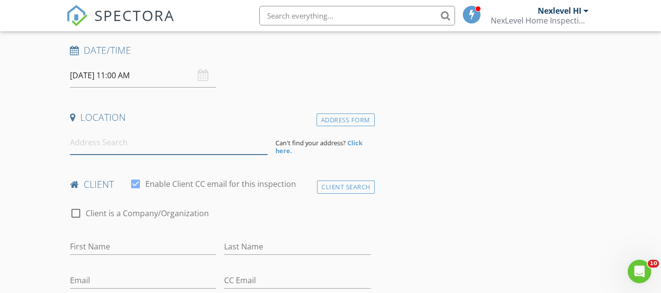
click at [128, 148] on input at bounding box center [169, 143] width 198 height 24
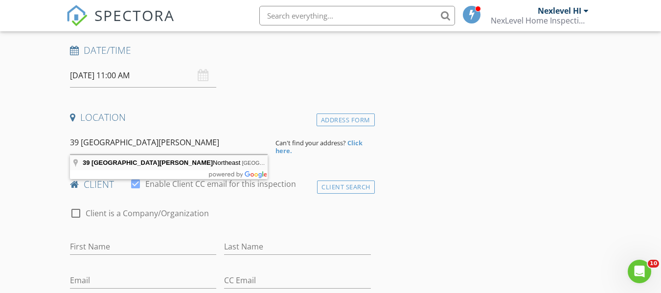
type input "[STREET_ADDRESS][PERSON_NAME]"
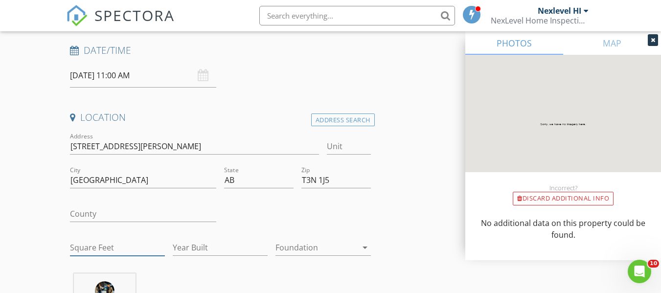
click at [93, 247] on input "Square Feet" at bounding box center [117, 248] width 95 height 16
type input "1755"
click at [186, 250] on input "Year Built" at bounding box center [220, 248] width 95 height 16
type input "2019"
click at [361, 251] on icon "arrow_drop_down" at bounding box center [365, 248] width 12 height 12
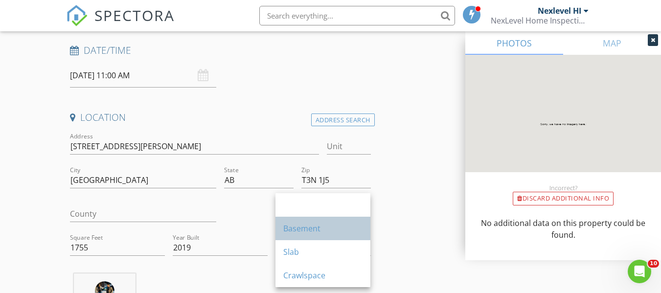
click at [352, 230] on div "Basement" at bounding box center [322, 229] width 79 height 12
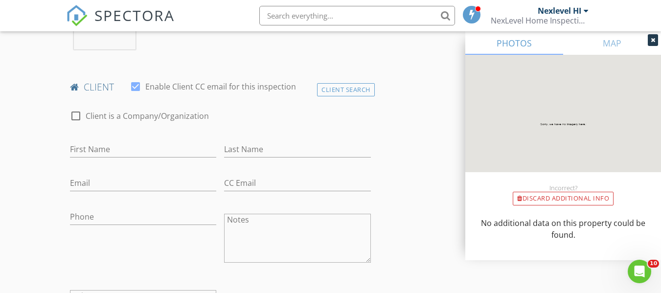
scroll to position [447, 0]
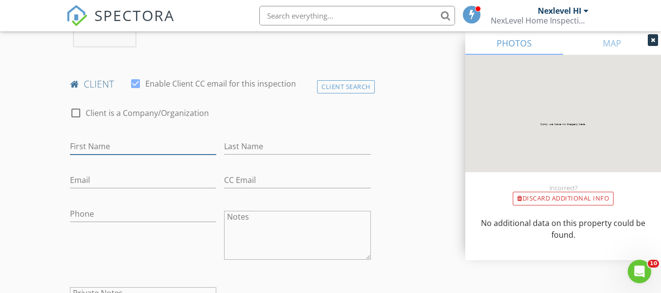
click at [111, 146] on input "First Name" at bounding box center [143, 146] width 146 height 16
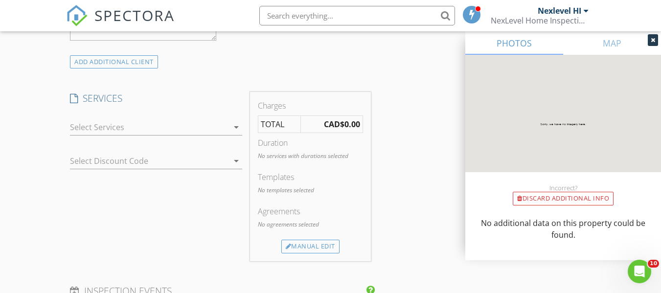
scroll to position [743, 0]
click at [141, 130] on div at bounding box center [149, 127] width 159 height 16
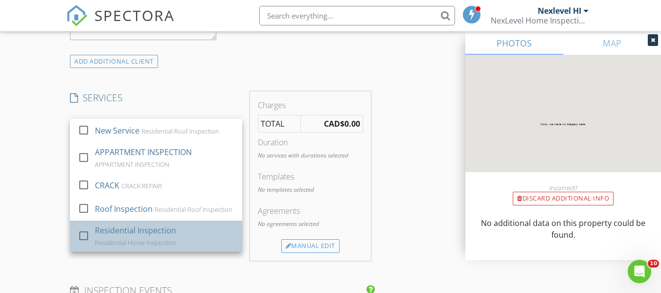
click at [132, 236] on div "Residential Inspection" at bounding box center [135, 231] width 81 height 12
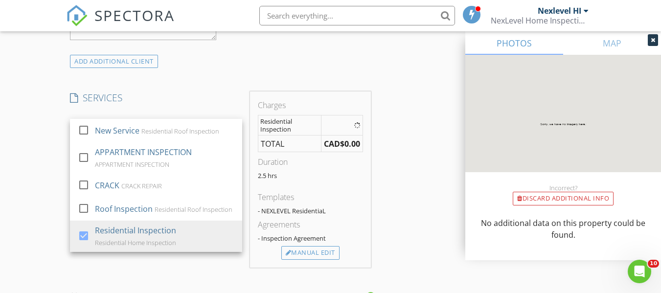
click at [142, 261] on div "SERVICES check_box_outline_blank New Service Residential Roof Inspection check_…" at bounding box center [156, 180] width 180 height 176
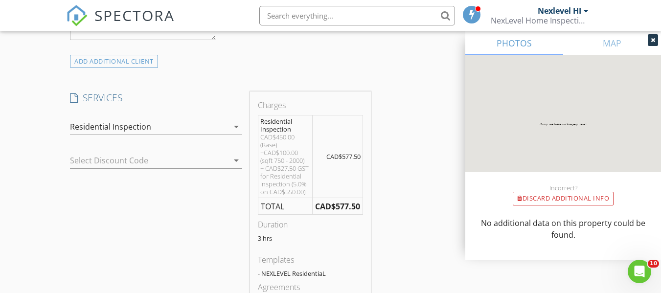
click at [184, 159] on div at bounding box center [142, 161] width 145 height 16
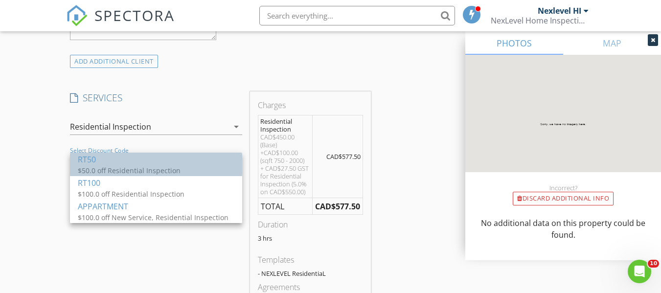
click at [167, 161] on div "RT50" at bounding box center [156, 160] width 157 height 12
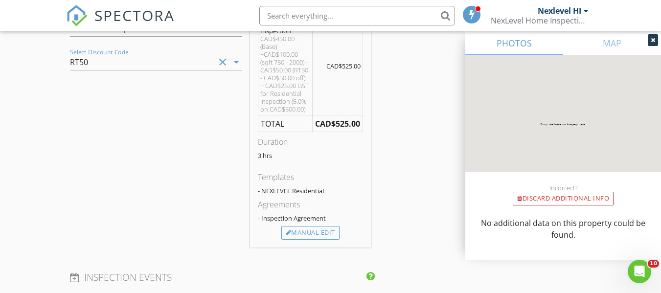
scroll to position [842, 0]
click at [302, 225] on div "Agreements - Inspection Agreement" at bounding box center [310, 211] width 105 height 27
click at [304, 233] on div "Manual Edit" at bounding box center [310, 233] width 58 height 14
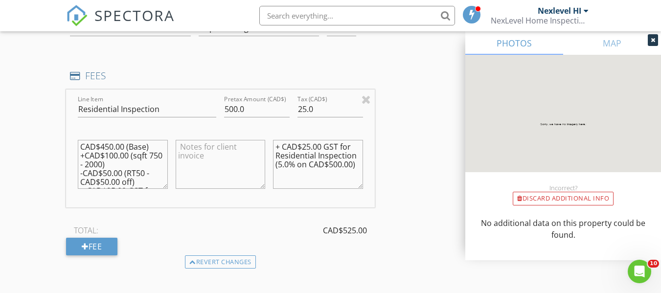
click at [316, 146] on textarea "+ CAD$25.00 GST for Residential Inspection (5.0% on CAD$500.00)" at bounding box center [318, 164] width 90 height 49
click at [333, 164] on textarea "+ CAD$20 GST for Residential Inspection (5.0% on CAD$500.00)" at bounding box center [318, 164] width 90 height 49
type textarea "+ CAD$20 GST for Residential Inspection (5.0% on CAD$400.00)"
click at [106, 147] on textarea "CAD$450.00 (Base) +CAD$100.00 (sqft 750 - 2000) -CAD$50.00 (RT50 - CAD$50.00 of…" at bounding box center [123, 164] width 90 height 49
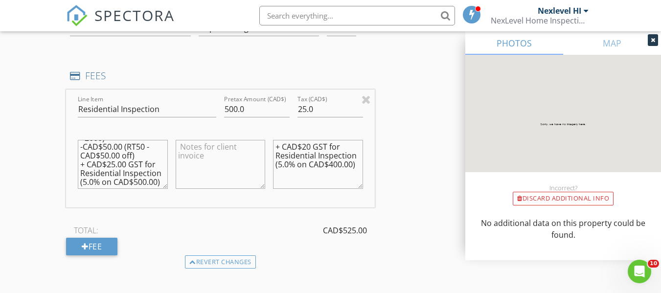
click at [120, 149] on textarea "CAD$350.00 (Base) +CAD$100.00 (sqft 750 - 2000) -CAD$50.00 (RT50 - CAD$50.00 of…" at bounding box center [123, 164] width 90 height 49
click at [103, 178] on textarea "CAD$350.00 (Base) +CAD$100.00 (sqft 750 - 2000) -CAD$50.00 (RT50 - CAD$50.00 of…" at bounding box center [123, 164] width 90 height 49
type textarea "CAD$350.00 (Base) +CAD$100.00 (sqft 750 - 2000) -CAD$50.00 (RT50 - CAD$50.00 of…"
click at [183, 145] on textarea at bounding box center [221, 164] width 90 height 49
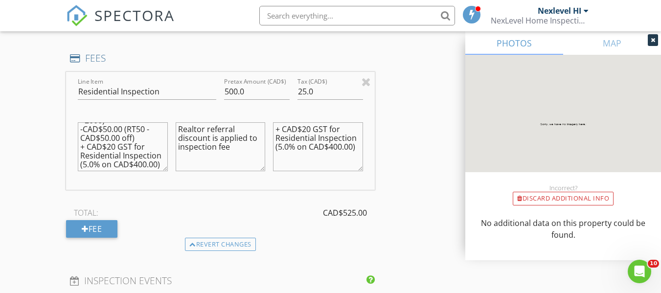
type textarea "Realtor referral discount is applied to inspection fee"
click at [229, 90] on input "500.0" at bounding box center [257, 92] width 66 height 16
type input "400.0"
click at [310, 91] on input "25.0" at bounding box center [331, 92] width 66 height 16
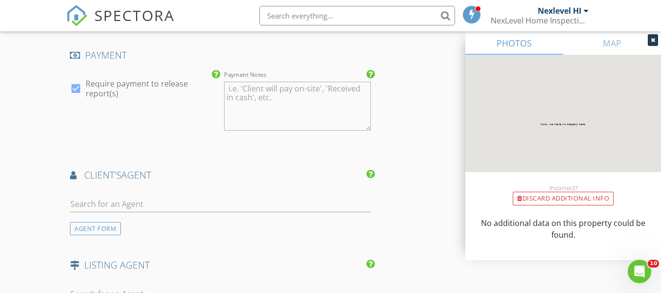
scroll to position [1160, 0]
type input "20"
click at [175, 203] on input "text" at bounding box center [220, 204] width 300 height 16
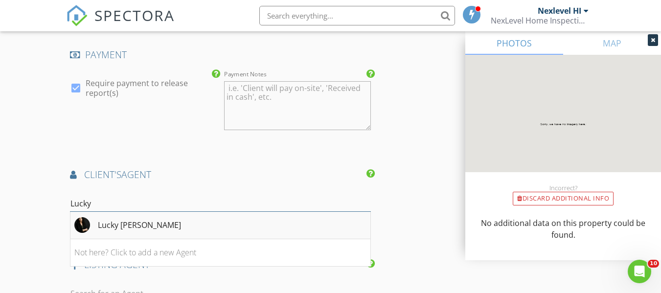
type input "Lucky Brar"
click at [162, 223] on li "Lucky Brar" at bounding box center [219, 225] width 299 height 27
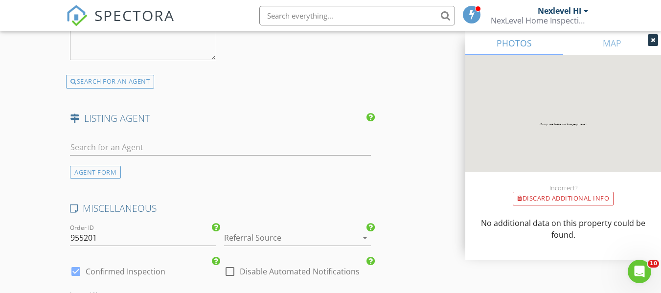
scroll to position [1530, 0]
click at [239, 235] on div at bounding box center [283, 238] width 119 height 16
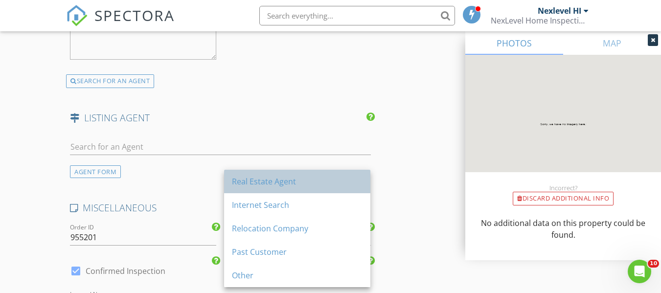
click at [254, 176] on div "Real Estate Agent" at bounding box center [297, 182] width 131 height 12
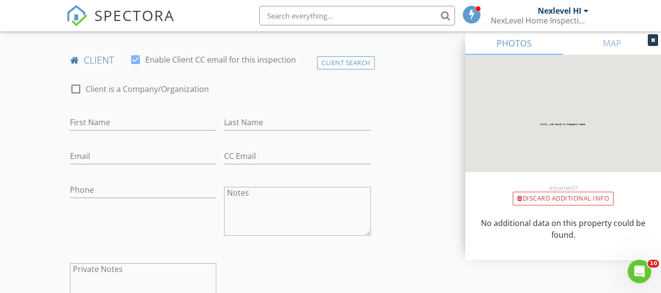
scroll to position [471, 0]
click at [117, 118] on input "First Name" at bounding box center [143, 123] width 146 height 16
type input "Parwinder"
click at [235, 121] on input "Last Name" at bounding box center [297, 123] width 146 height 16
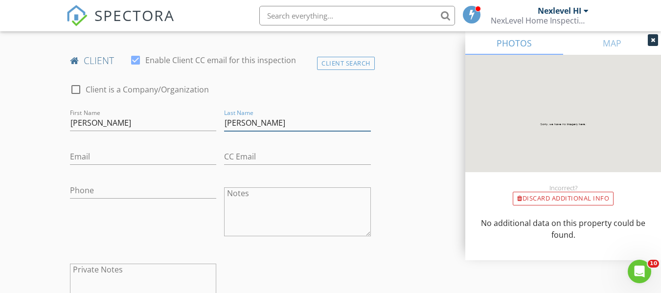
type input "Sekhon"
click at [156, 157] on input "Email" at bounding box center [143, 157] width 146 height 16
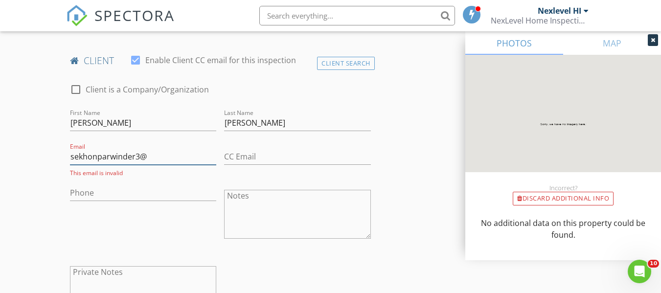
type input "sekhonparwinder3@gmail.com"
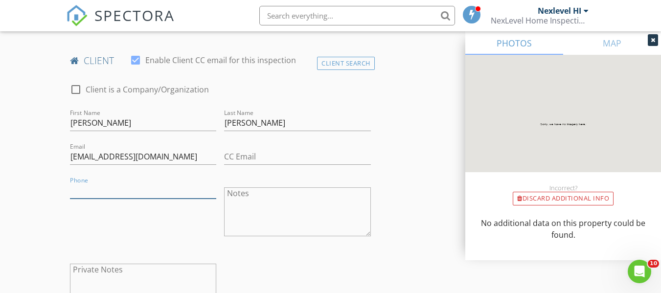
click at [142, 189] on input "Phone" at bounding box center [143, 191] width 146 height 16
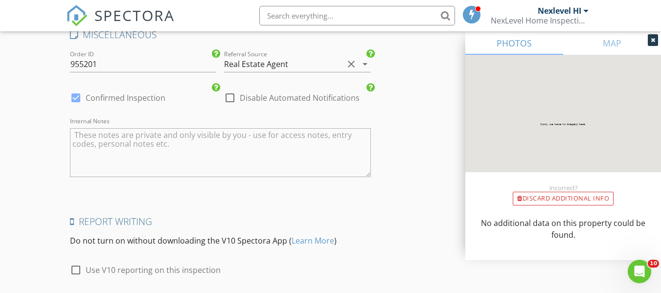
scroll to position [1778, 0]
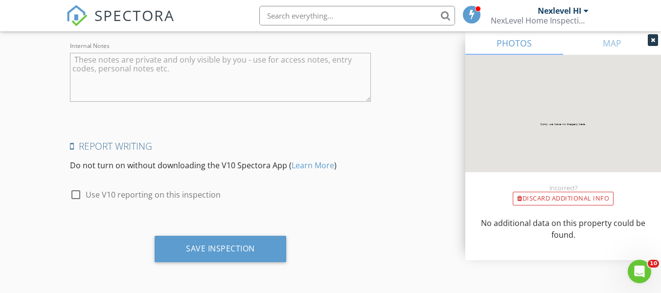
type input "587-306-1986"
click at [76, 196] on div at bounding box center [76, 194] width 17 height 17
checkbox input "true"
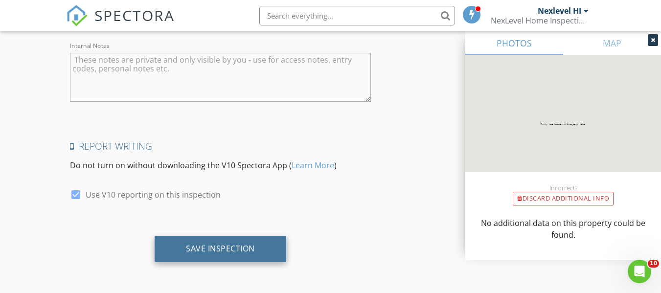
click at [190, 251] on div "Save Inspection" at bounding box center [220, 249] width 69 height 10
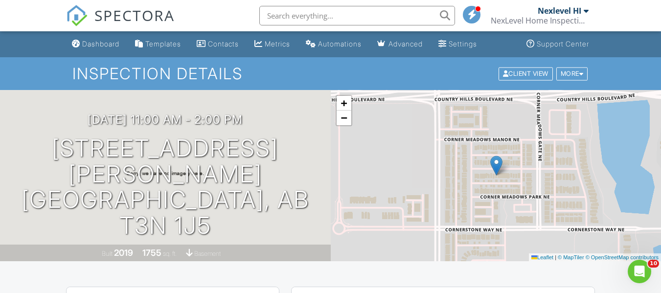
click at [565, 11] on div "Nexlevel HI" at bounding box center [560, 11] width 44 height 10
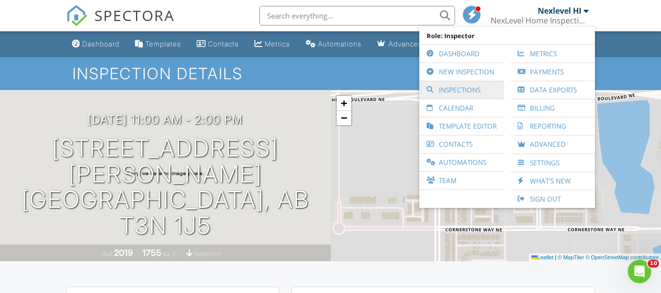
click at [461, 91] on link "Inspections" at bounding box center [461, 90] width 75 height 18
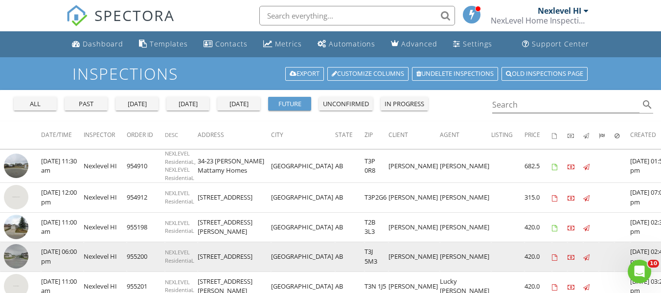
click at [12, 254] on img at bounding box center [16, 256] width 24 height 24
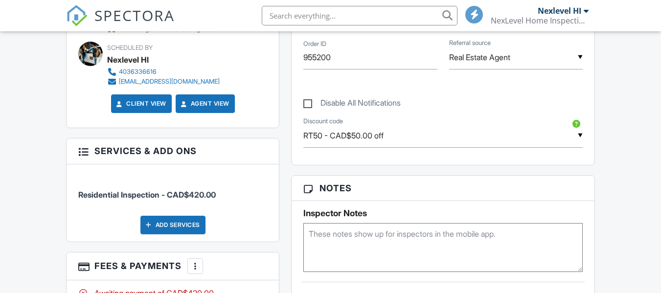
scroll to position [507, 0]
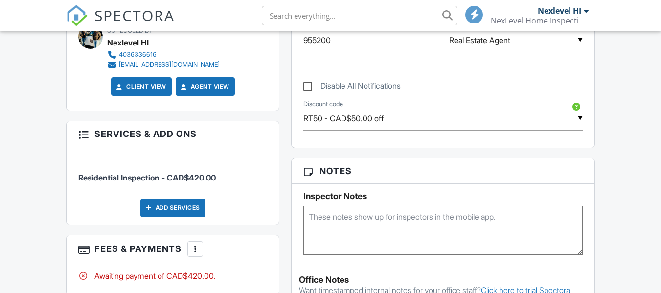
click at [85, 129] on div at bounding box center [83, 134] width 10 height 10
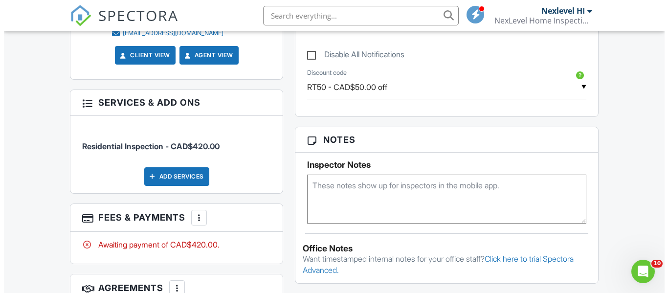
scroll to position [0, 0]
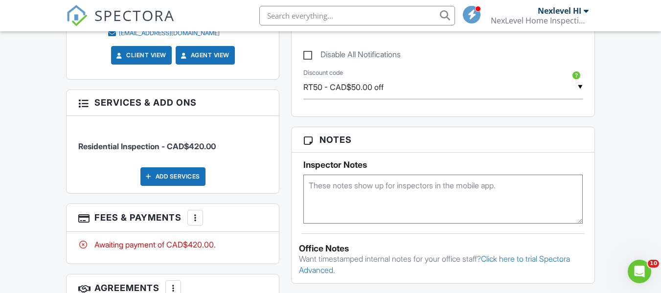
click at [196, 219] on div at bounding box center [195, 218] width 10 height 10
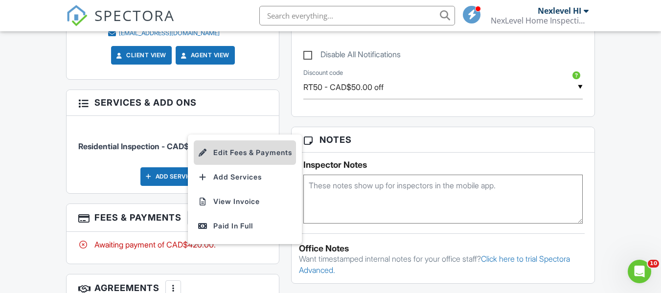
click at [233, 151] on li "Edit Fees & Payments" at bounding box center [245, 152] width 102 height 24
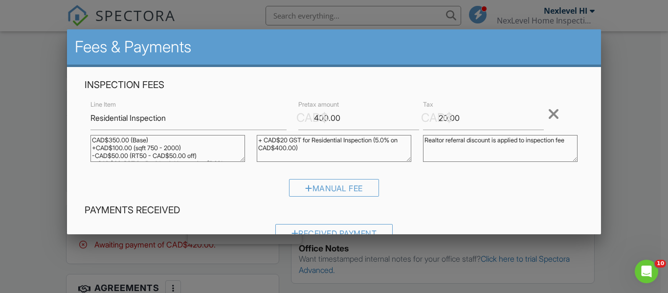
click at [319, 120] on div "CAD$" at bounding box center [313, 118] width 32 height 17
click at [321, 116] on div "CAD$" at bounding box center [313, 118] width 32 height 17
click at [410, 120] on input "399.99" at bounding box center [359, 118] width 121 height 24
click at [410, 120] on input "399.98" at bounding box center [359, 118] width 121 height 24
click at [410, 120] on input "399.97" at bounding box center [359, 118] width 121 height 24
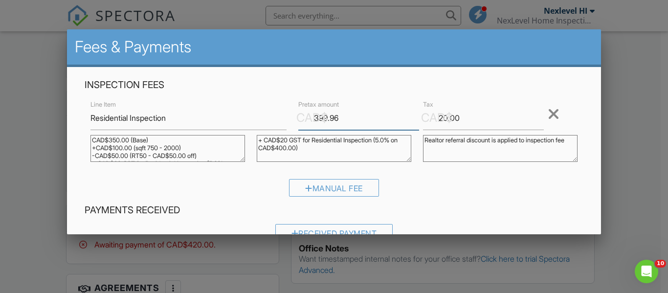
click at [410, 120] on input "399.96" at bounding box center [359, 118] width 121 height 24
click at [410, 120] on input "399.95" at bounding box center [359, 118] width 121 height 24
click at [410, 120] on input "399.42" at bounding box center [359, 118] width 121 height 24
type input "350"
click at [456, 122] on input "20.00" at bounding box center [483, 118] width 121 height 24
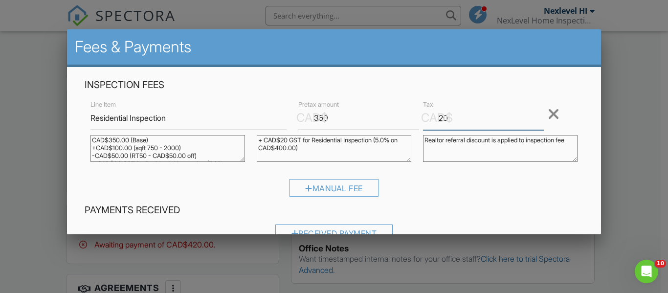
type input "2"
type input "17.50"
click at [287, 139] on textarea "+ CAD$20 GST for Residential Inspection (5.0% on CAD$400.00)" at bounding box center [334, 148] width 155 height 27
click at [289, 146] on textarea "+ CAD$20 GST for Residential Inspection (5.0% on CAD$400.00)" at bounding box center [334, 148] width 155 height 27
type textarea "+ CAD$17.50 GST for Residential Inspection (5.0% on CAD$350.00)"
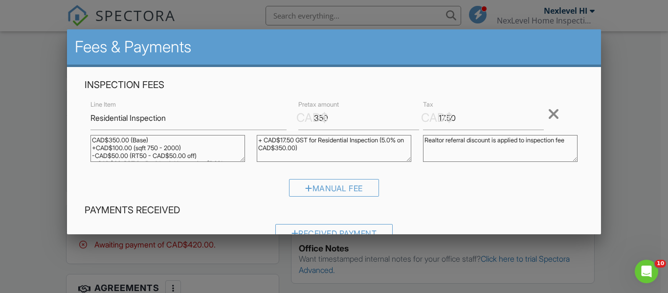
click at [115, 141] on textarea "CAD$350.00 (Base) +CAD$100.00 (sqft 750 - 2000) -CAD$50.00 (RT50 - CAD$50.00 of…" at bounding box center [168, 148] width 155 height 27
click at [116, 142] on textarea "CAD$350.00 (Base) +CAD$100.00 (sqft 750 - 2000) -CAD$50.00 (RT50 - CAD$50.00 of…" at bounding box center [168, 148] width 155 height 27
click at [127, 148] on textarea "CAD$350.00 (Base) +CAD$100.00 (sqft 750 - 2000) -CAD$50.00 (RT50 - CAD$50.00 of…" at bounding box center [168, 148] width 155 height 27
click at [122, 141] on textarea "CAD$350.00 (Base) +CAD$100.00 (sqft 750 - 2000) -CAD$50.00 (RT50 - CAD$50.00 of…" at bounding box center [168, 148] width 155 height 27
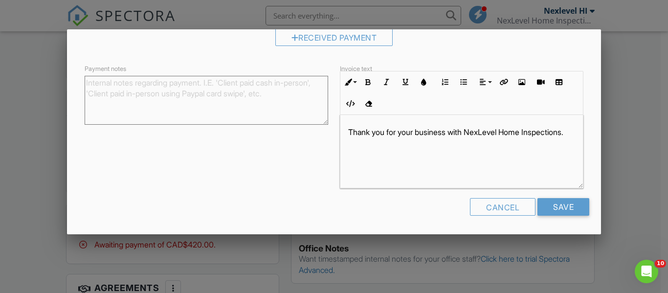
scroll to position [196, 0]
type textarea "CAD$300.00 (Base) +CAD$100.00 (sqft 750 - 2000) -CAD$50.00 (RT50 - CAD$50.00 of…"
click at [565, 204] on input "Save" at bounding box center [564, 207] width 52 height 18
